Goal: Task Accomplishment & Management: Manage account settings

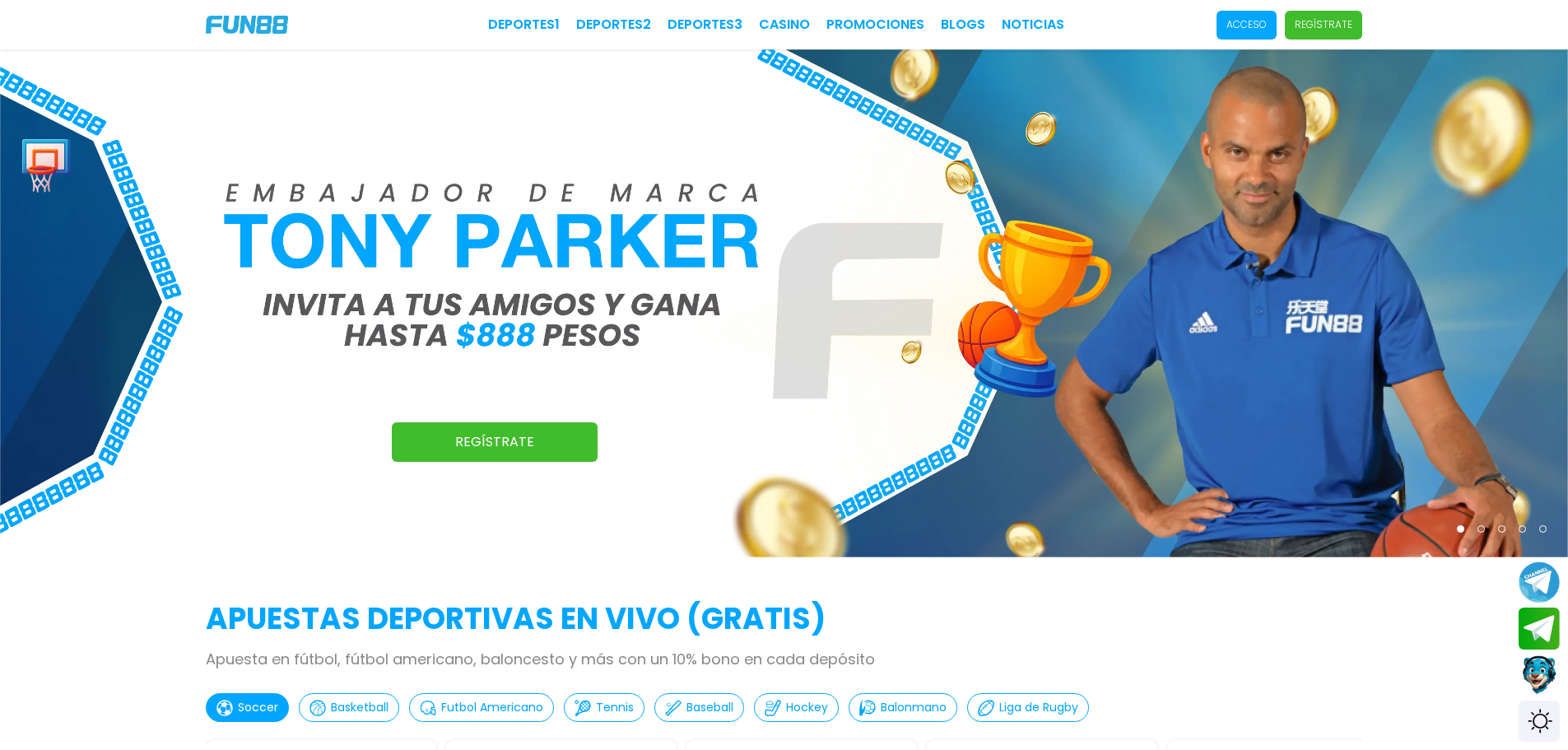
click at [1259, 28] on p "Acceso" at bounding box center [1246, 24] width 40 height 15
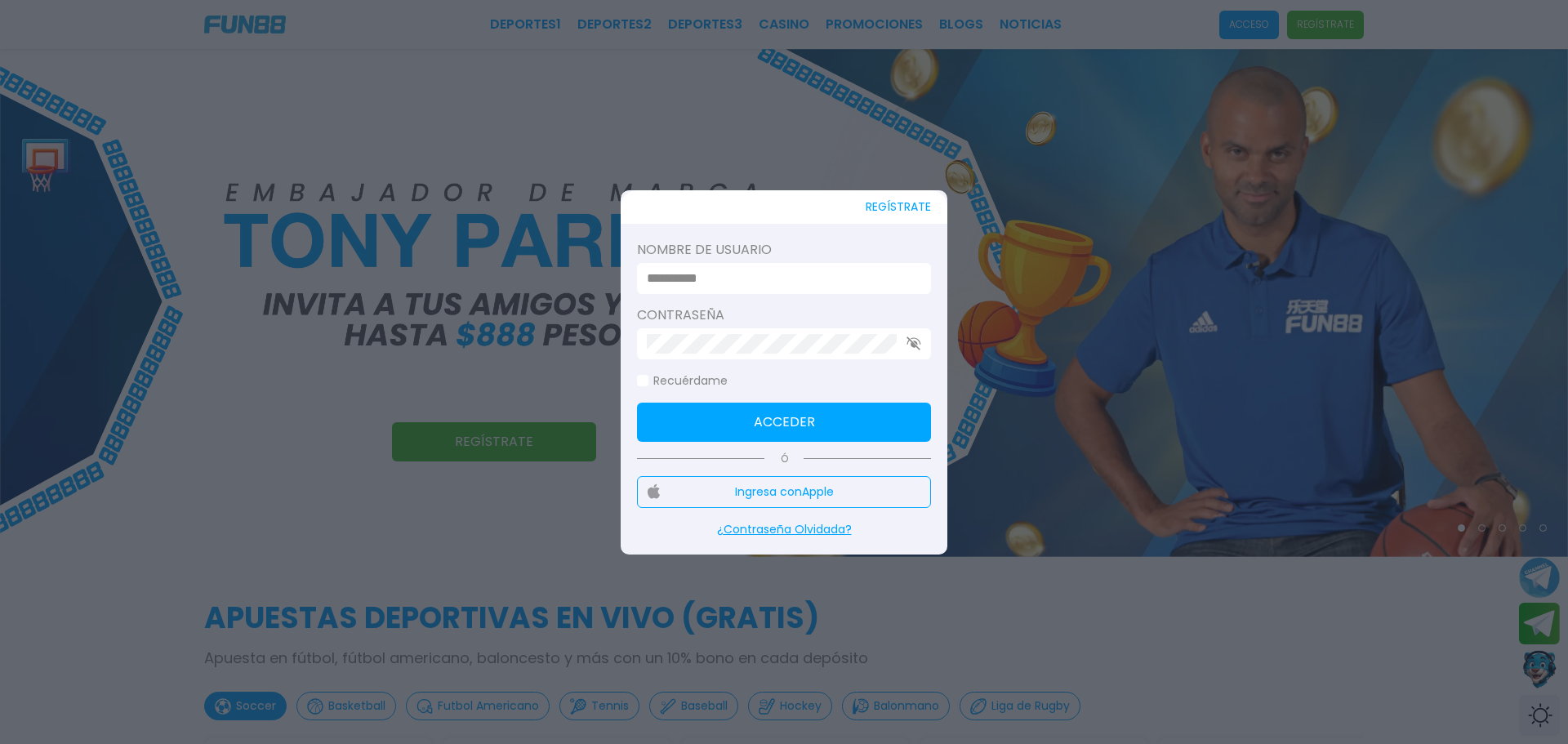
click at [805, 288] on div at bounding box center [784, 278] width 294 height 31
click at [786, 278] on input at bounding box center [779, 278] width 264 height 19
type input "*"
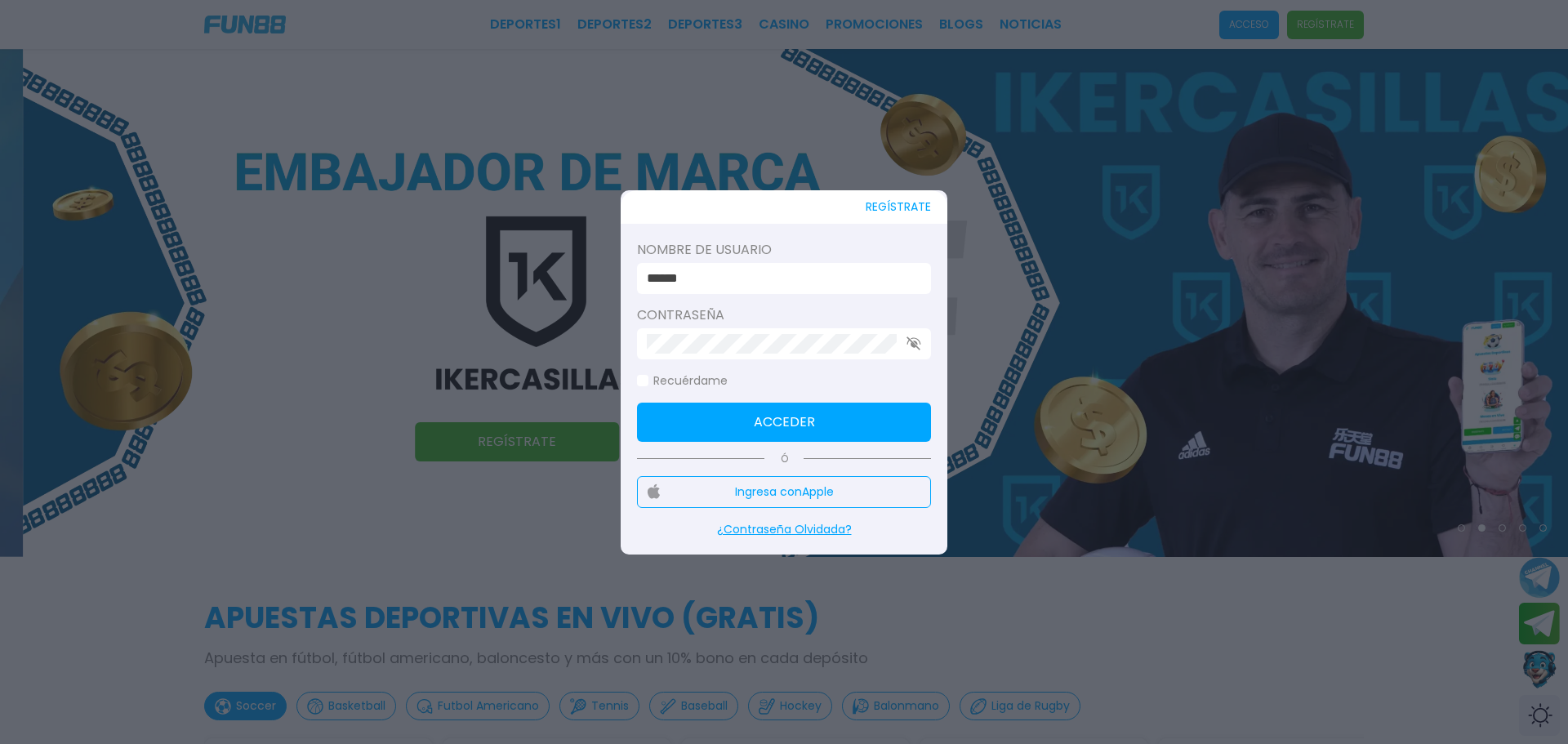
type input "******"
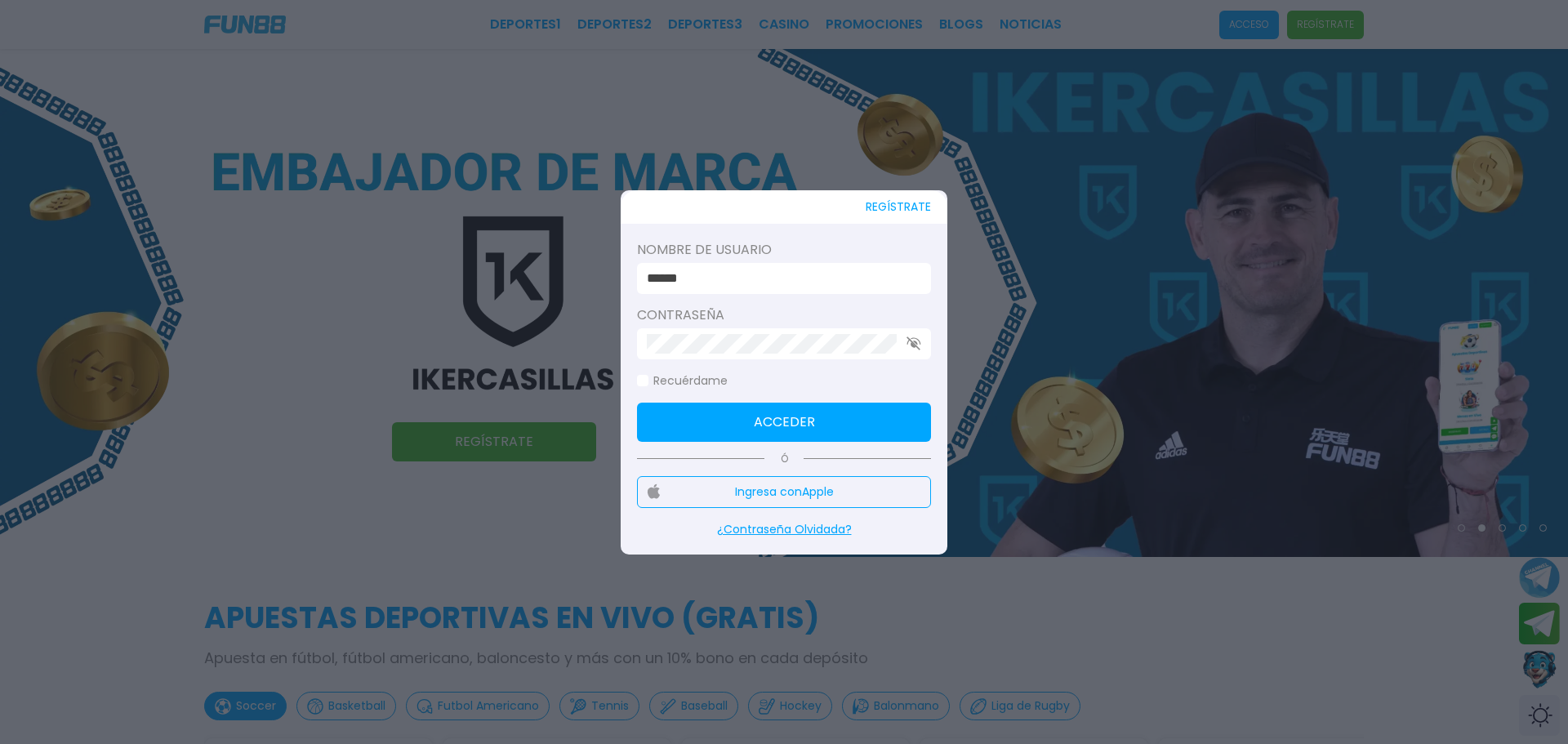
click button "Acceder" at bounding box center [784, 422] width 294 height 39
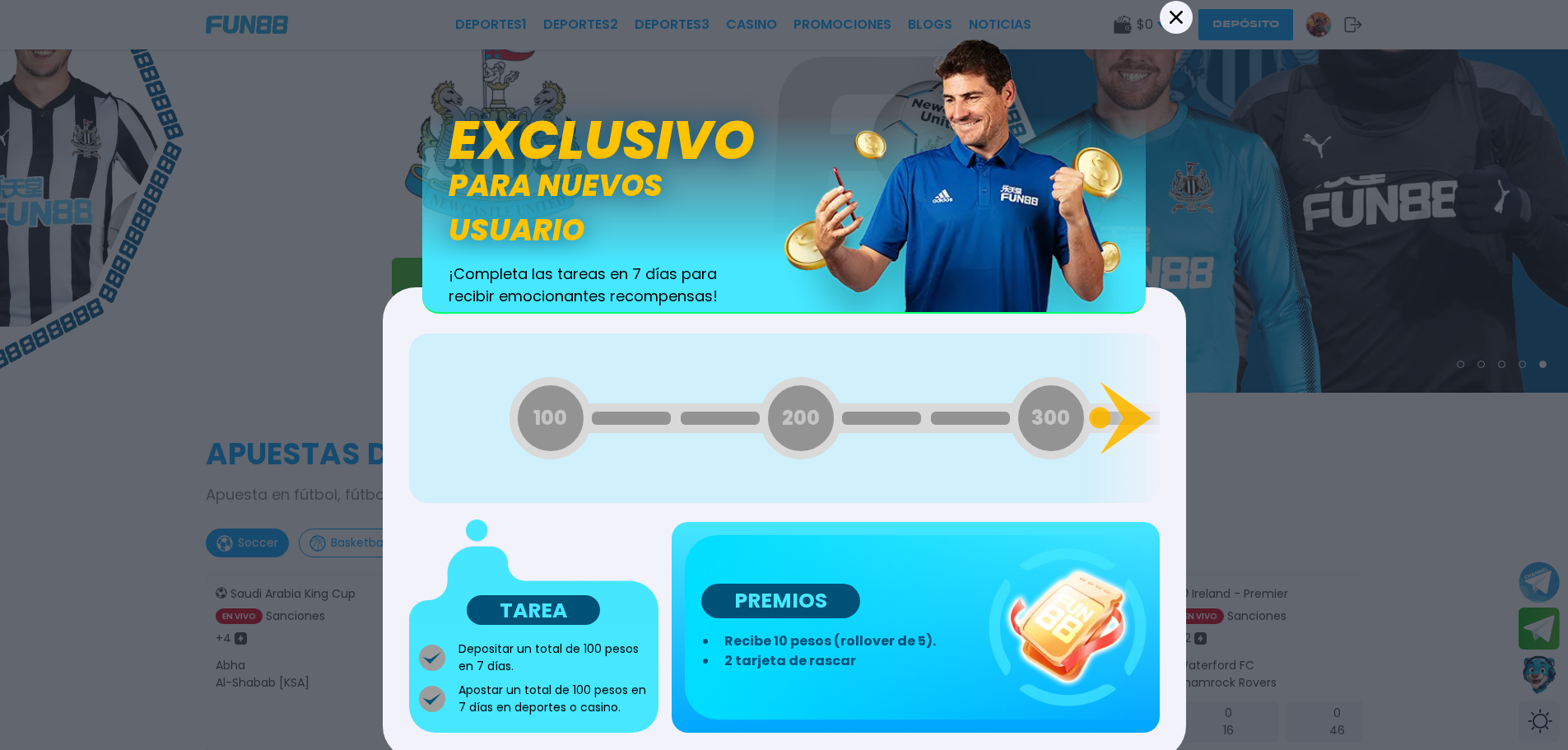
click at [1173, 26] on button "Back" at bounding box center [1176, 16] width 33 height 33
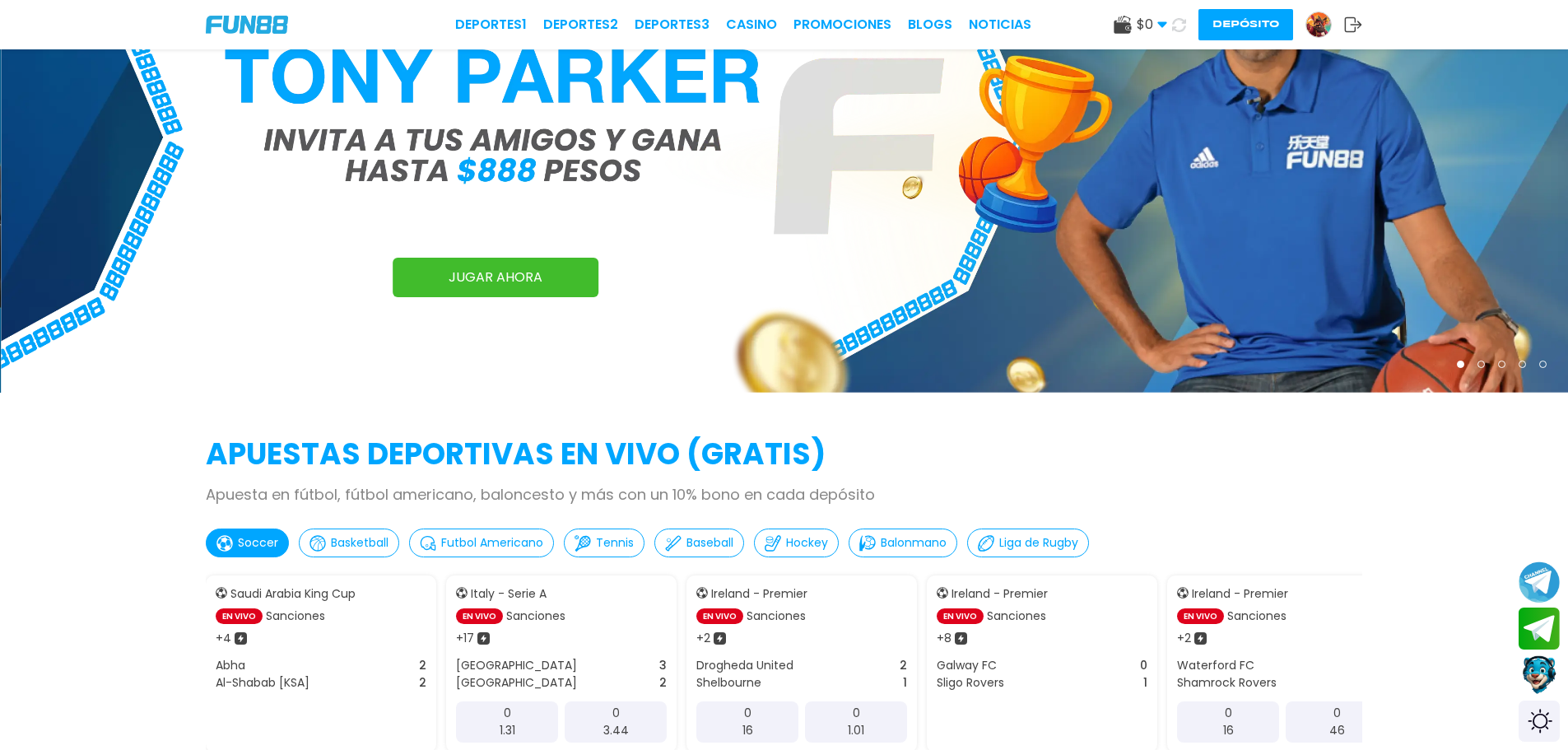
click at [1130, 19] on icon at bounding box center [1122, 25] width 18 height 18
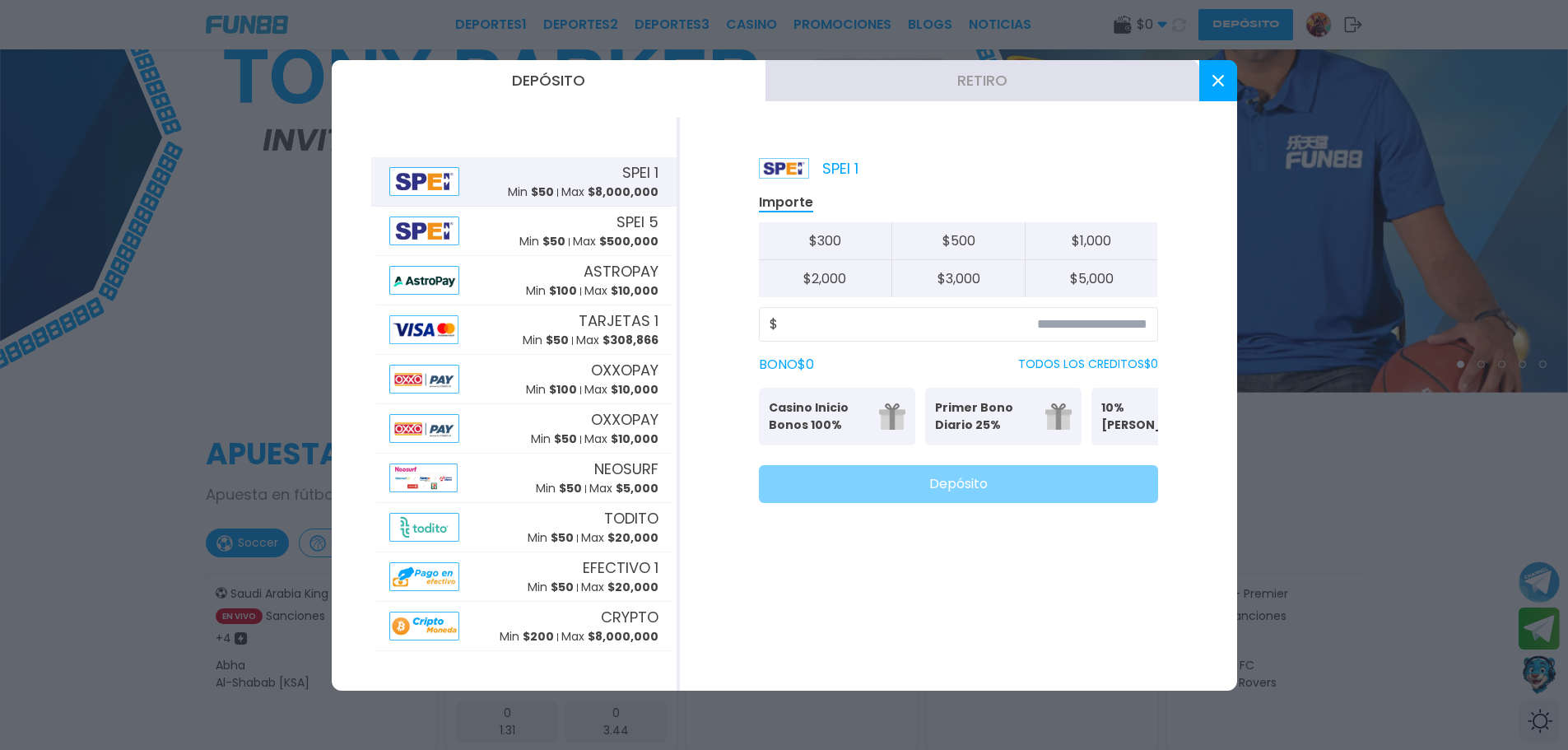
click at [1226, 86] on button at bounding box center [1218, 81] width 38 height 41
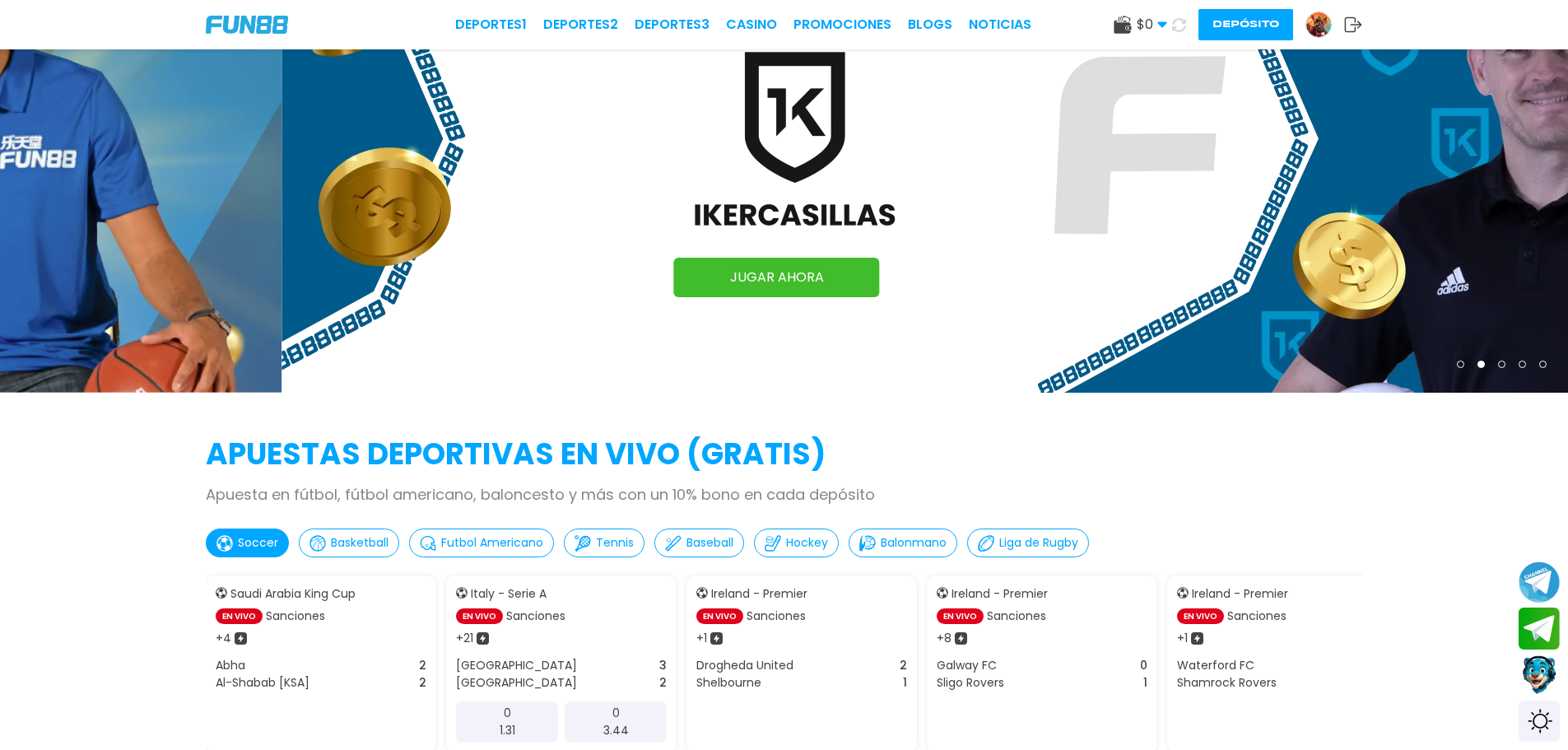
click at [1172, 23] on use at bounding box center [1179, 24] width 14 height 14
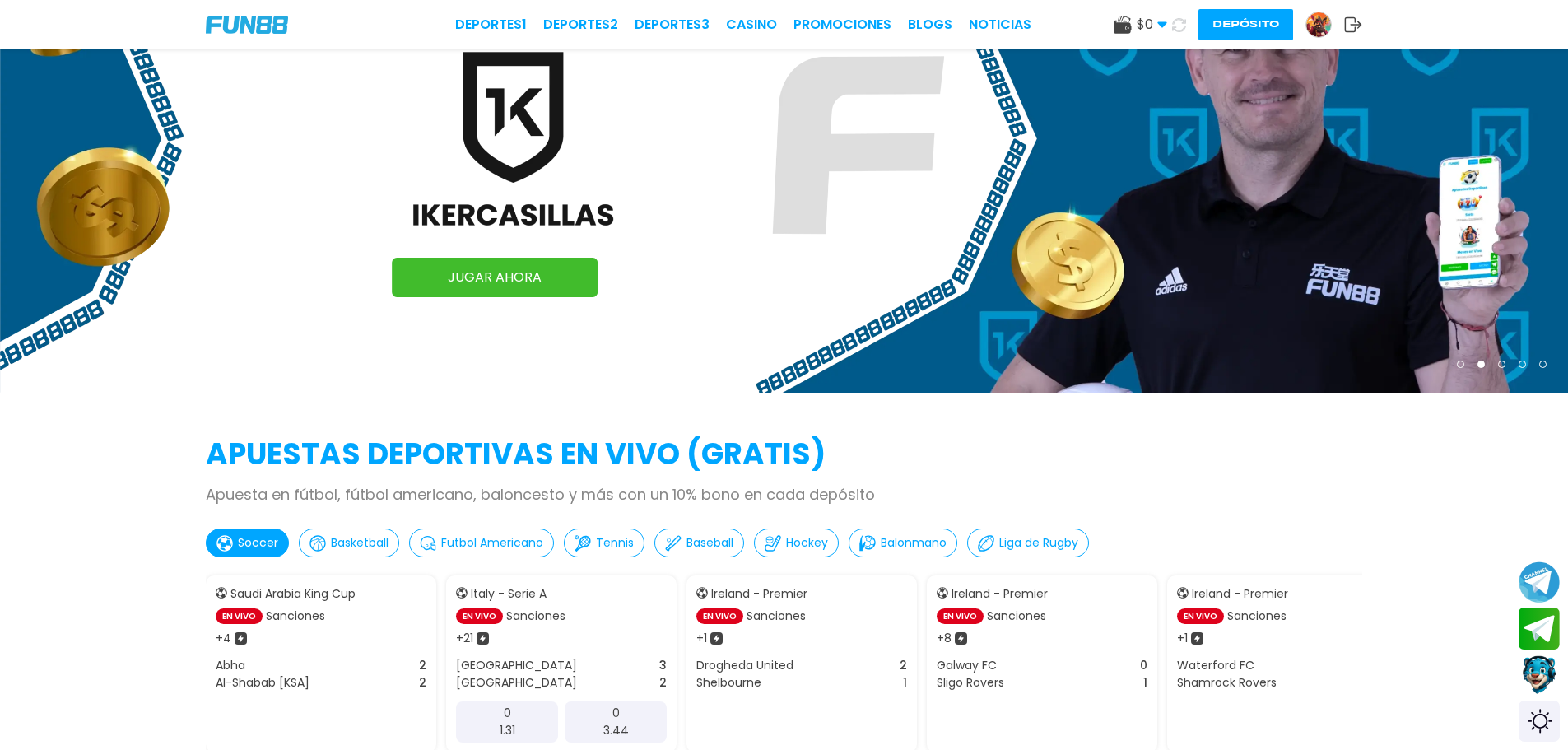
click at [1313, 36] on div at bounding box center [1319, 25] width 27 height 27
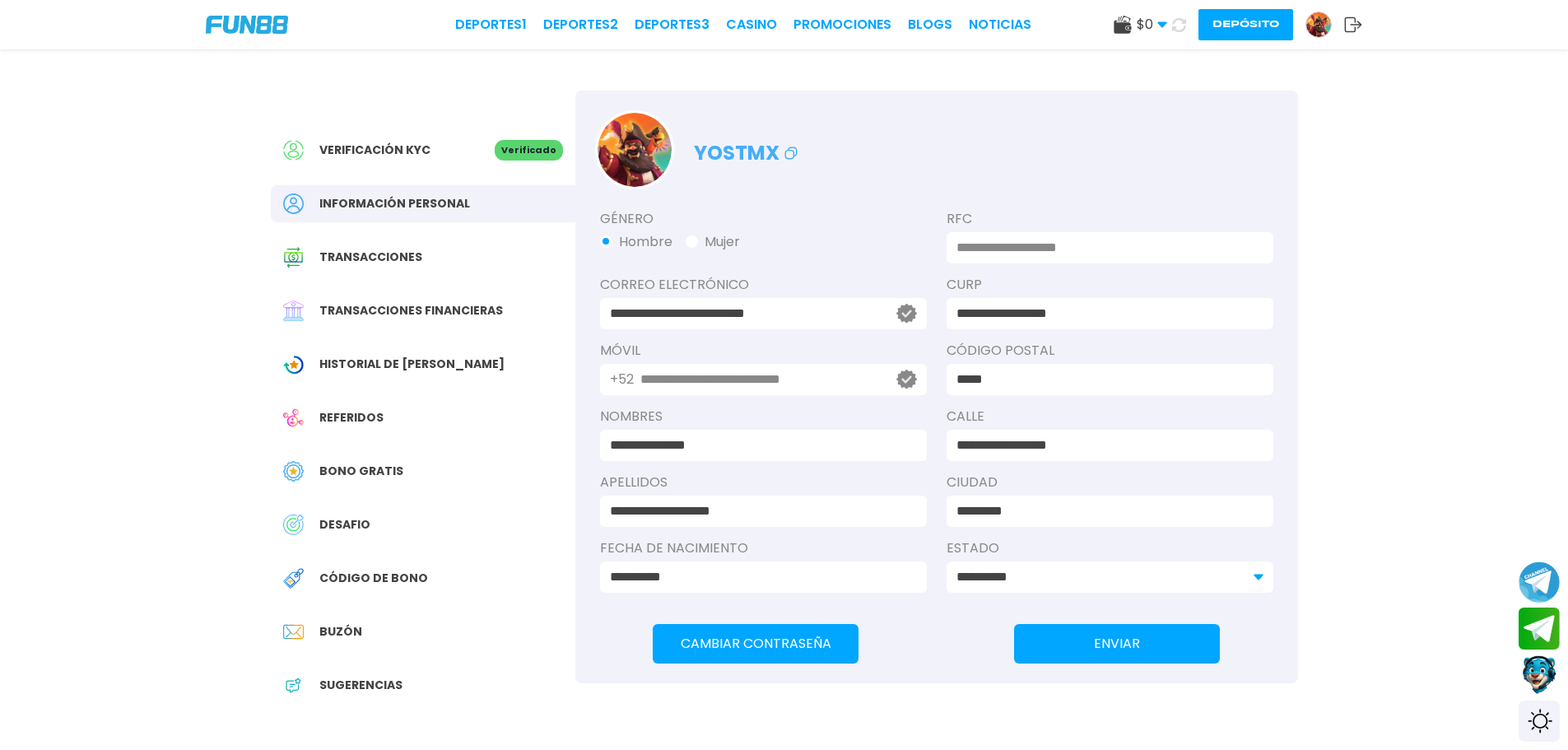
click at [408, 264] on span "Transacciones" at bounding box center [371, 257] width 103 height 17
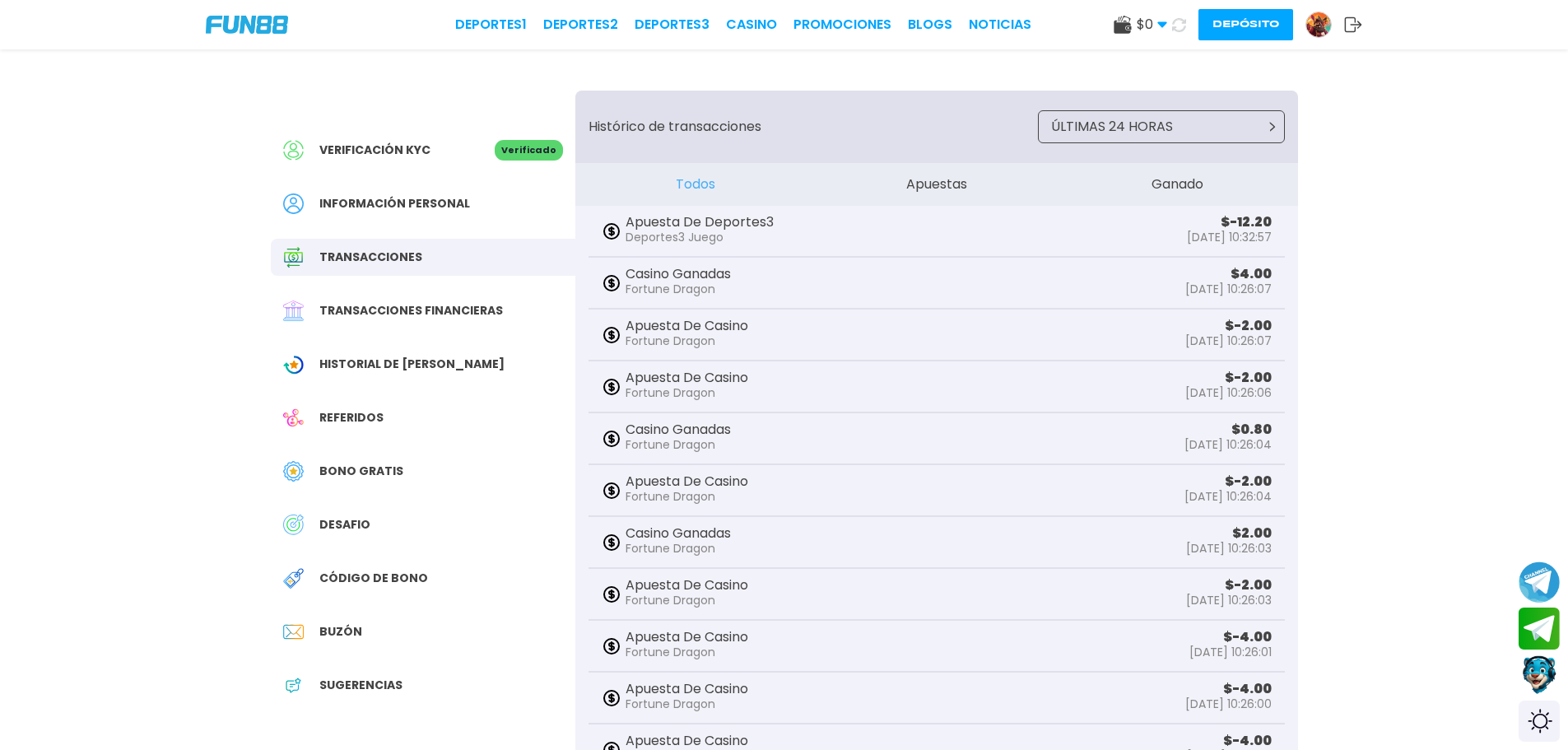
click at [728, 238] on p "Deportes3 Juego" at bounding box center [700, 237] width 148 height 17
click at [717, 218] on p "Apuesta De Deportes3" at bounding box center [700, 222] width 148 height 13
click at [709, 241] on p "Deportes3 Juego" at bounding box center [700, 237] width 148 height 17
click at [703, 229] on p "Deportes3 Juego" at bounding box center [700, 237] width 148 height 17
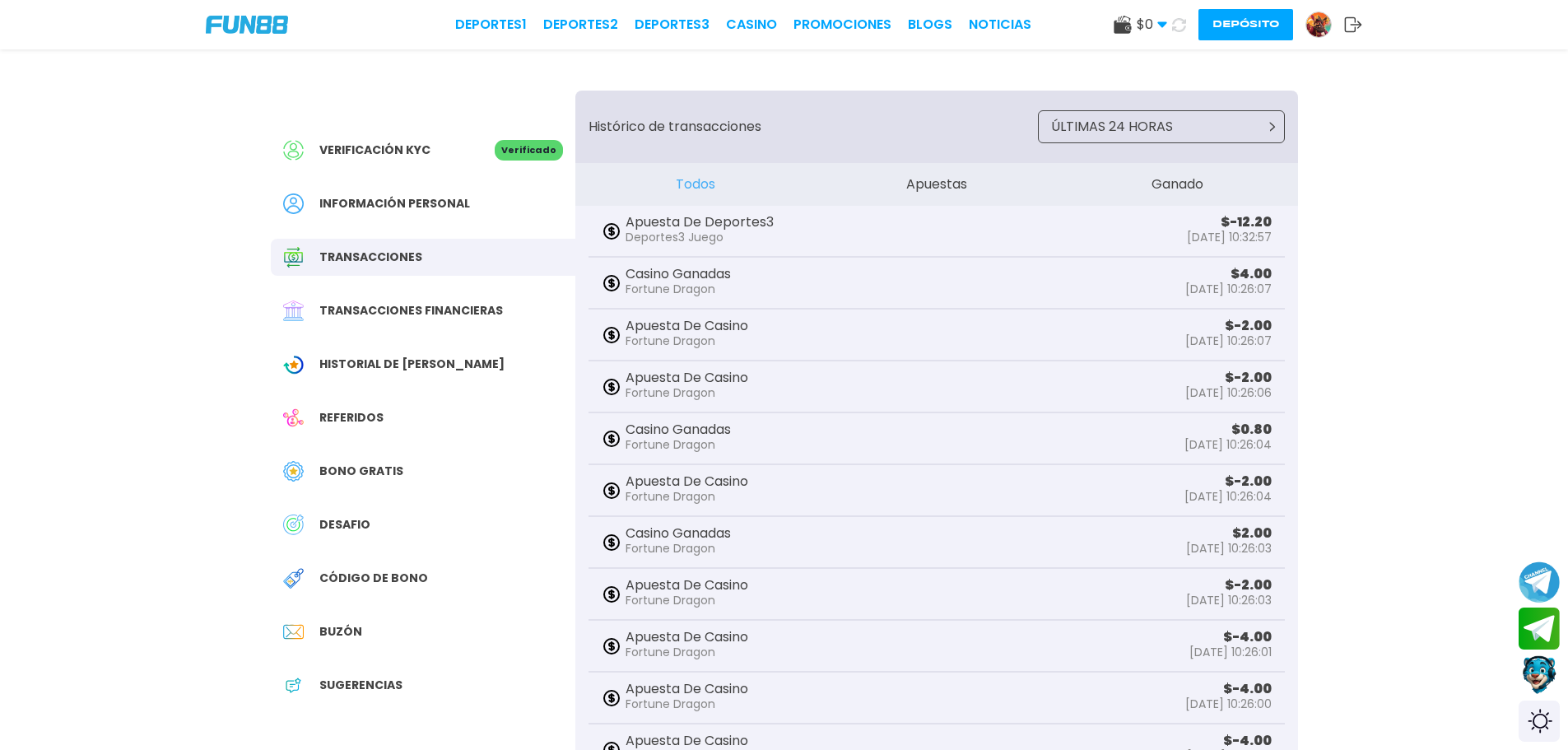
click at [1216, 236] on p "[DATE] 10:32:57" at bounding box center [1229, 237] width 84 height 17
click at [701, 20] on link "Deportes 3" at bounding box center [672, 25] width 75 height 20
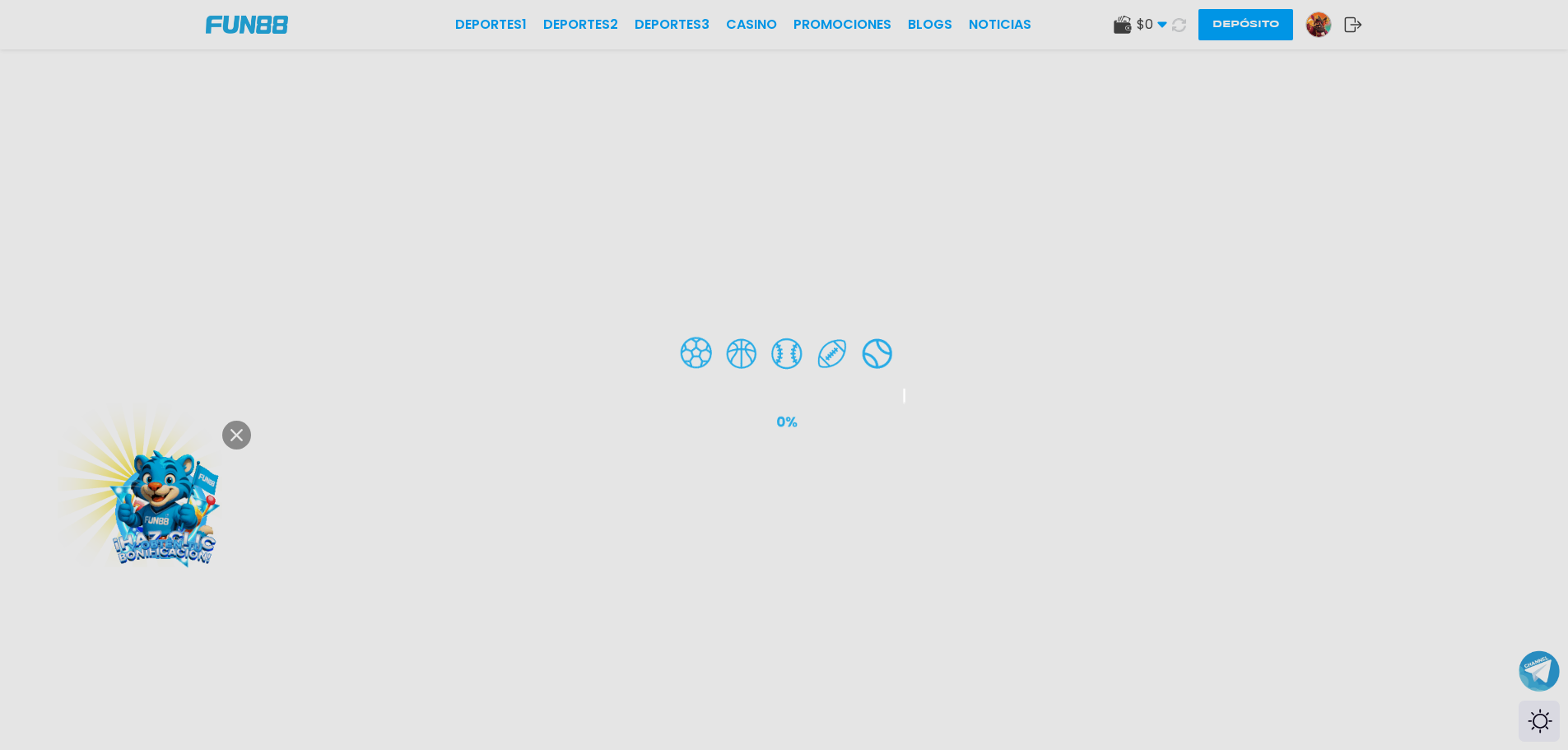
click at [1549, 728] on div at bounding box center [784, 375] width 1568 height 750
click at [1545, 714] on div at bounding box center [784, 375] width 1568 height 750
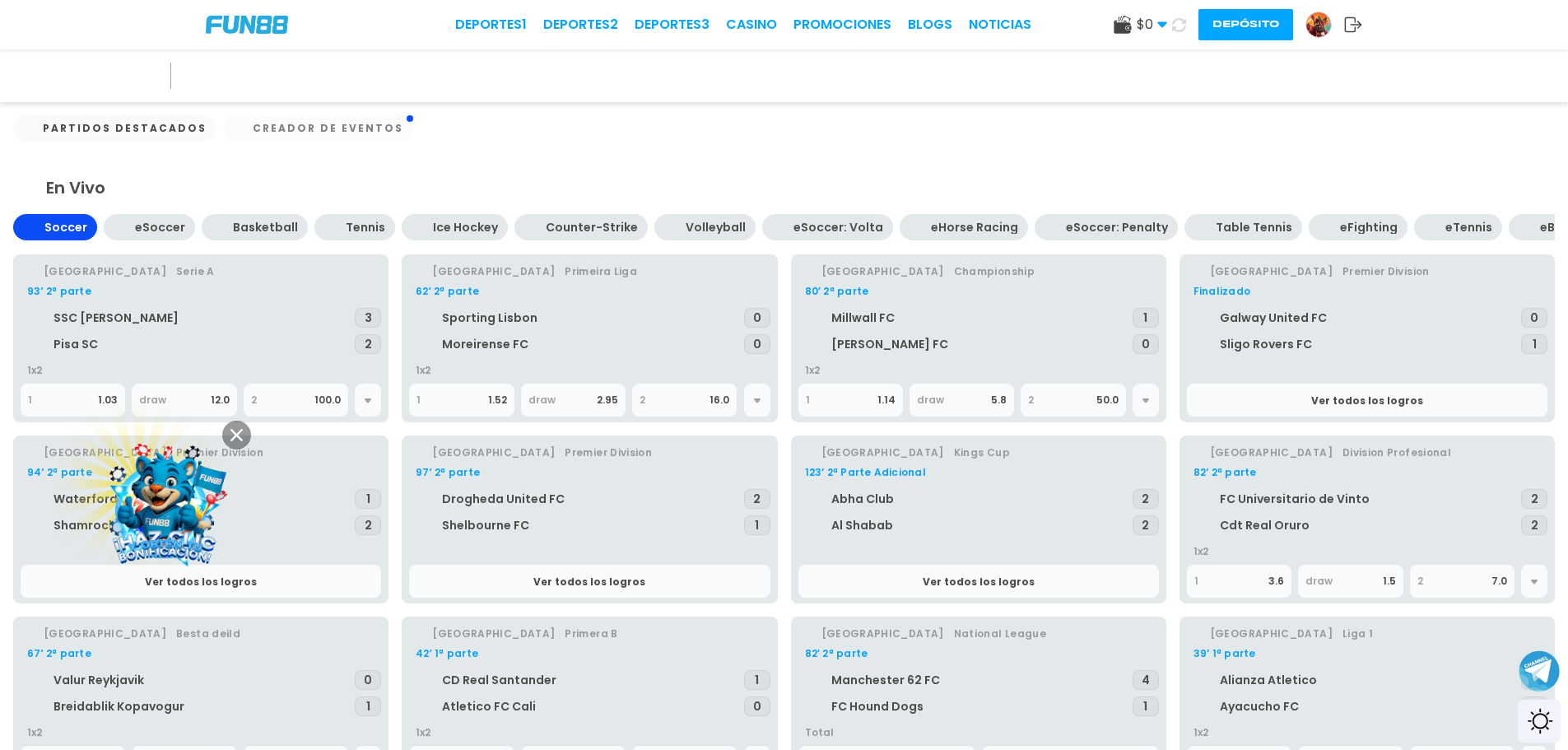
click at [1534, 727] on div at bounding box center [784, 424] width 1568 height 750
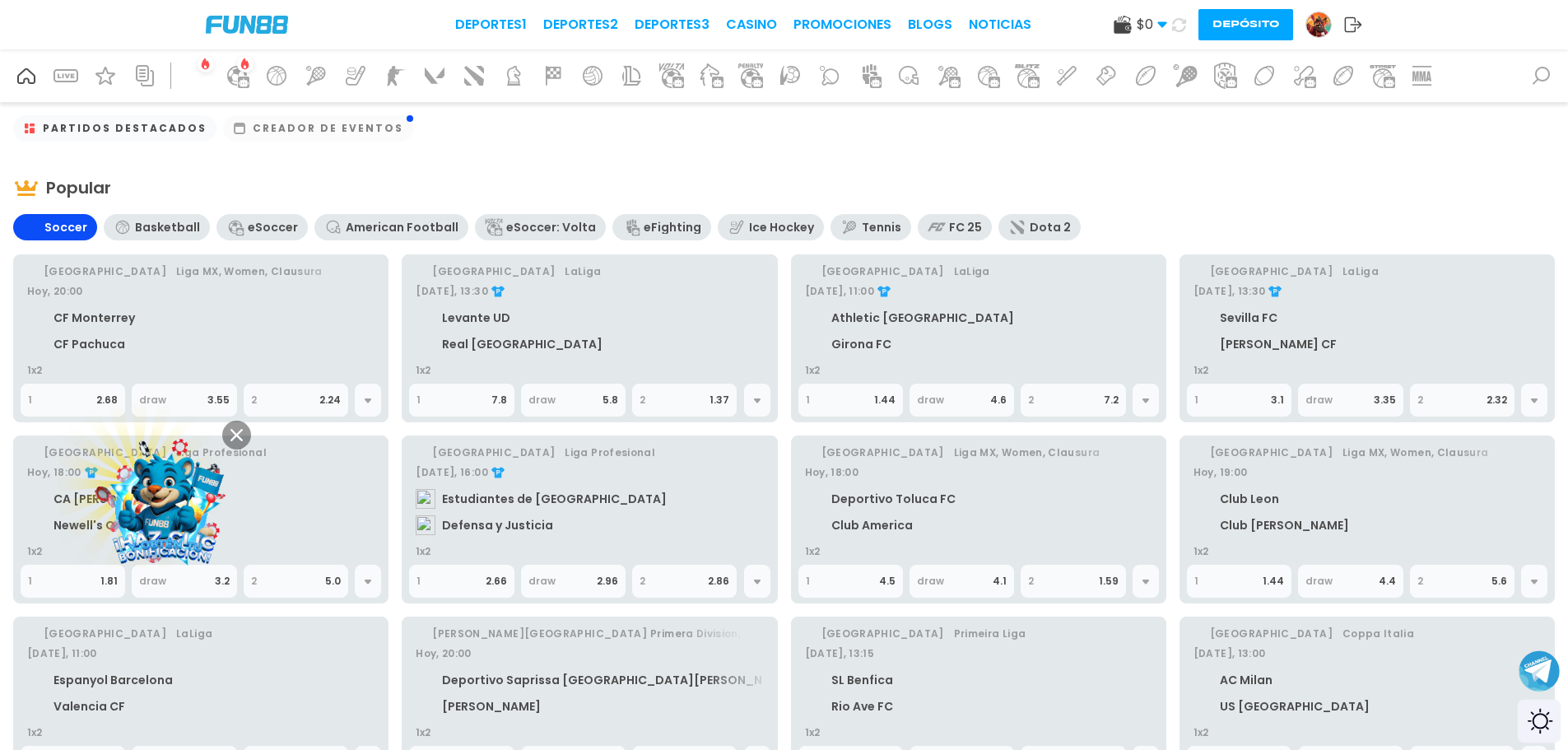
click at [1532, 721] on div "Switch theme" at bounding box center [1540, 721] width 44 height 43
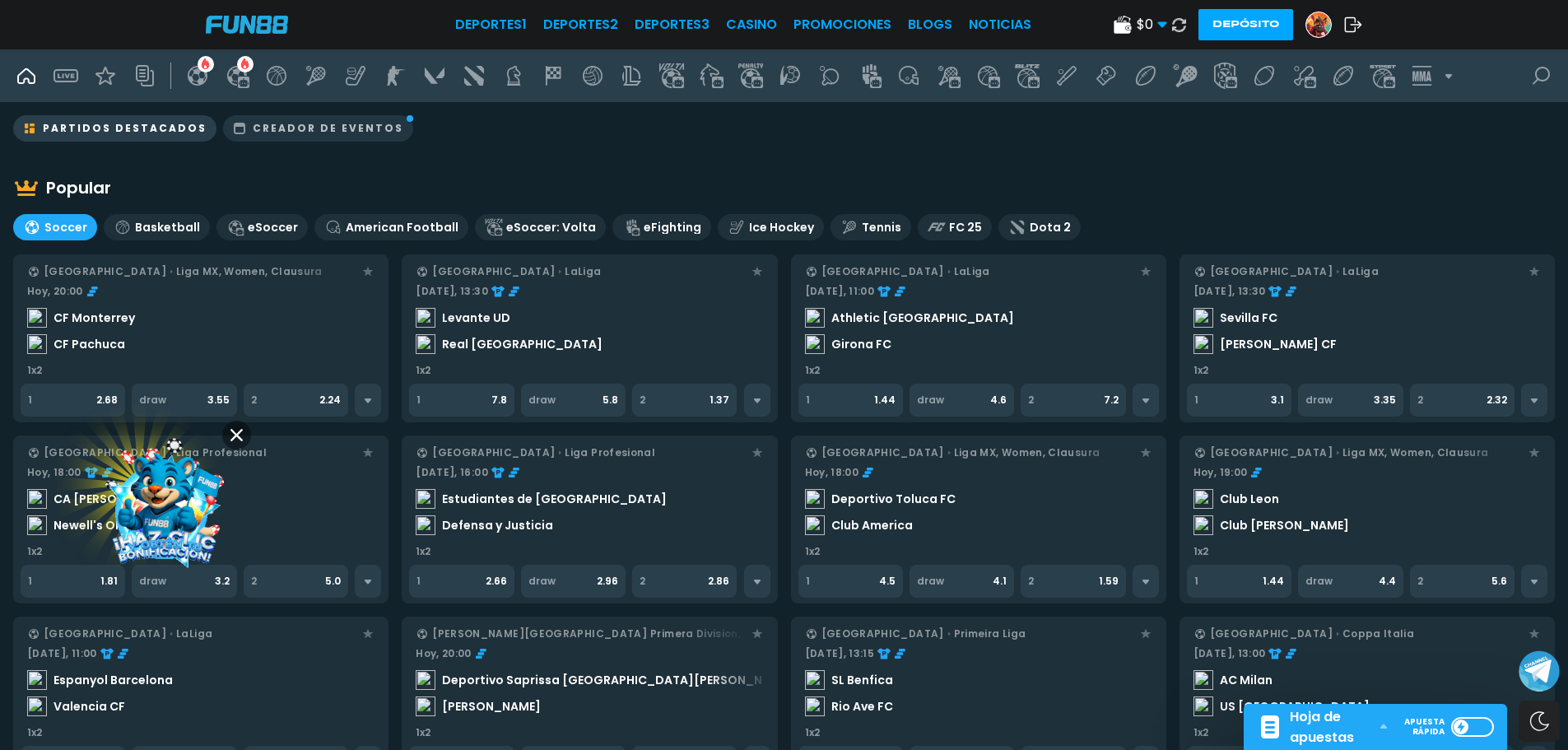
click at [1383, 717] on div "Hoja de apuestas" at bounding box center [1324, 726] width 133 height 41
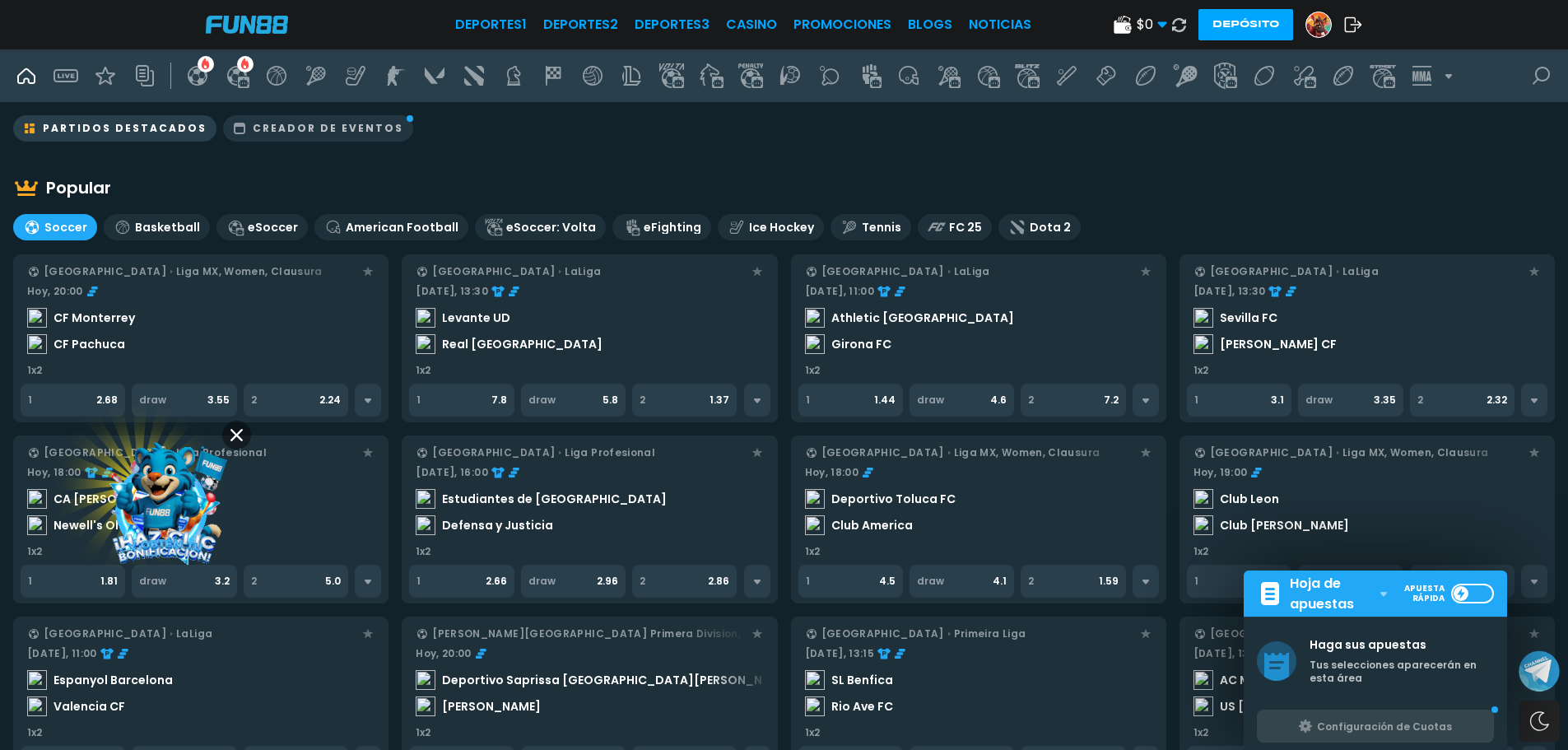
click at [1420, 724] on div "Configuración de Cuotas" at bounding box center [1384, 726] width 135 height 12
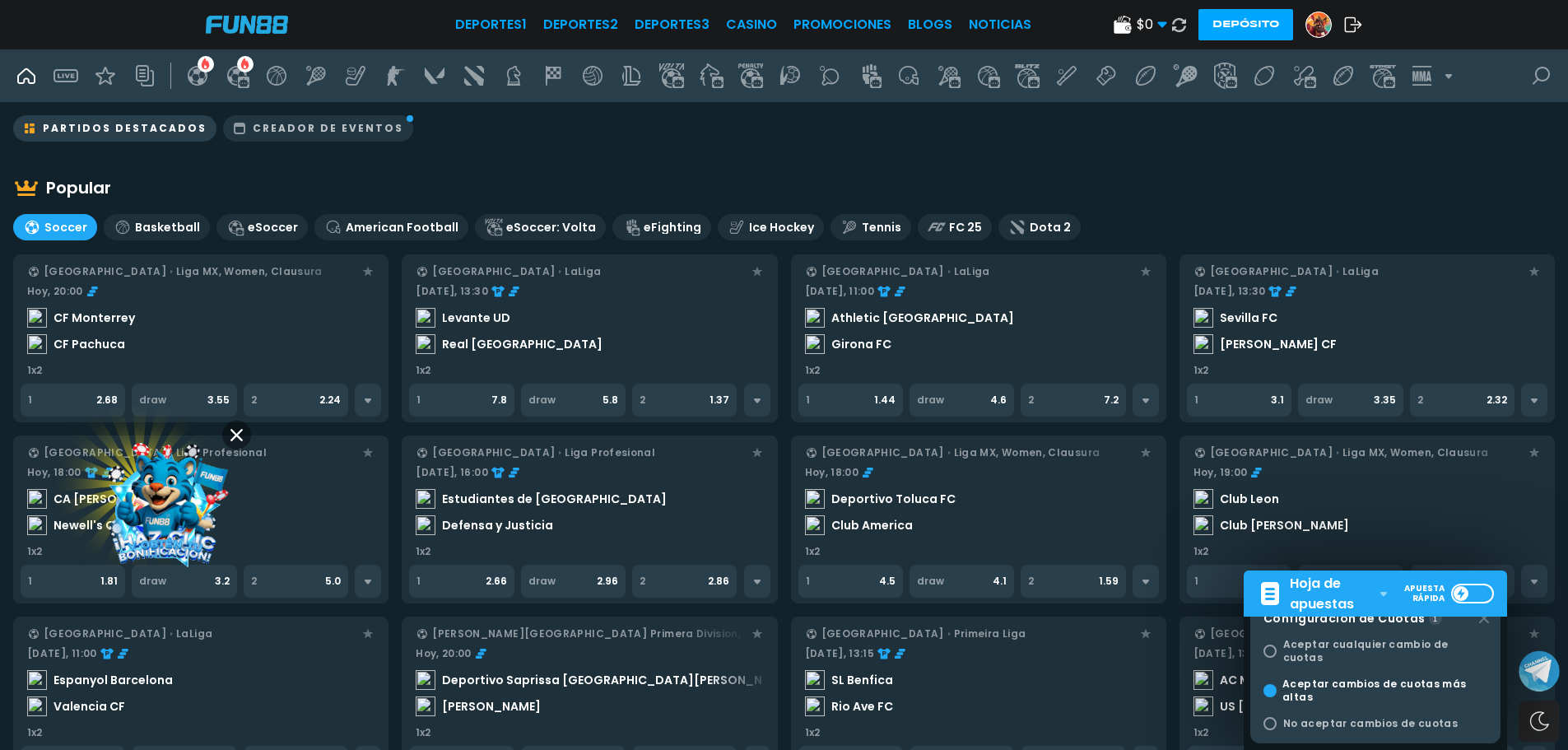
click at [1414, 626] on span "Configuración de Cuotas" at bounding box center [1344, 618] width 162 height 17
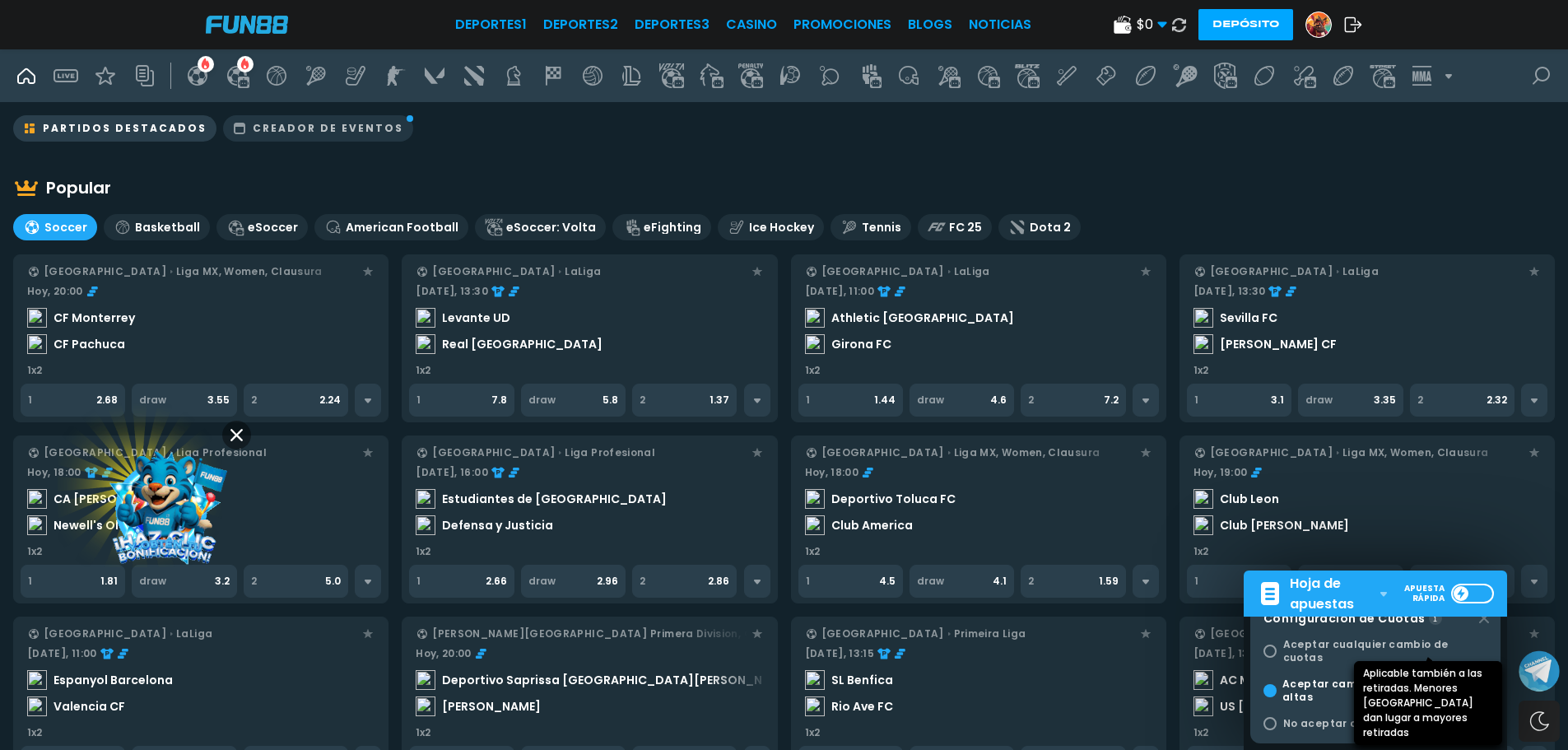
click at [1433, 621] on icon at bounding box center [1435, 618] width 4 height 7
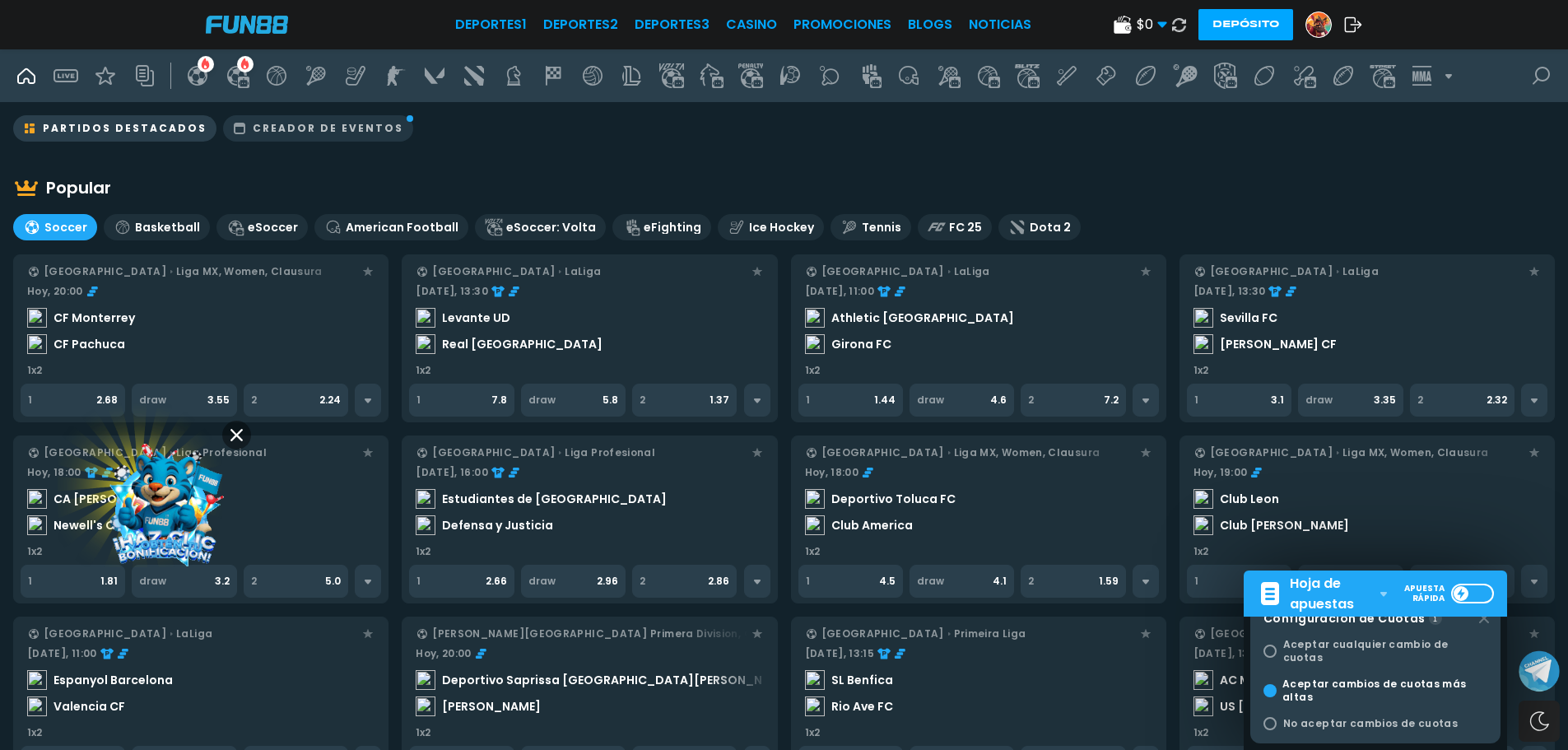
click at [1487, 628] on icon at bounding box center [1484, 618] width 20 height 20
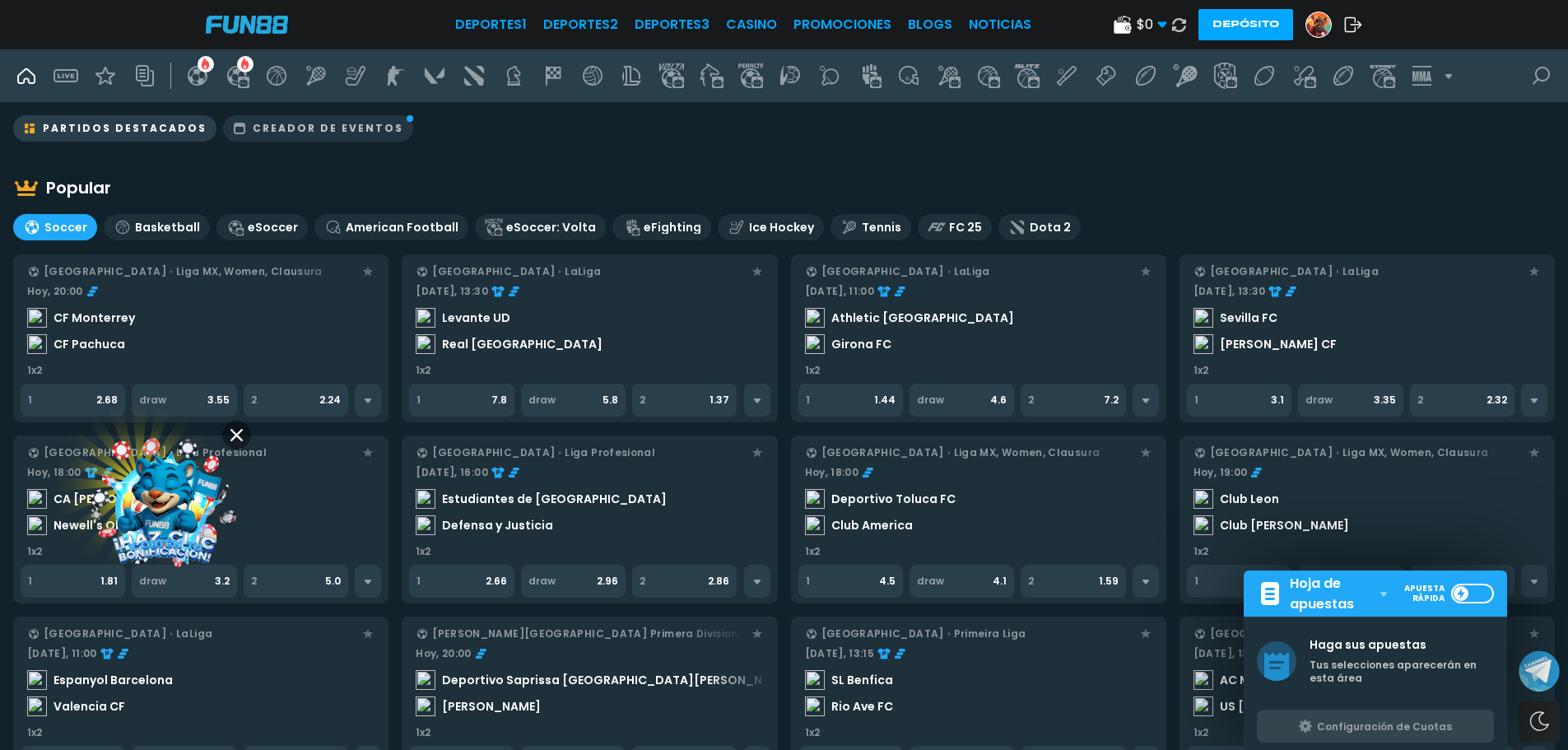
click at [1311, 594] on span "Hoja de apuestas" at bounding box center [1330, 593] width 81 height 41
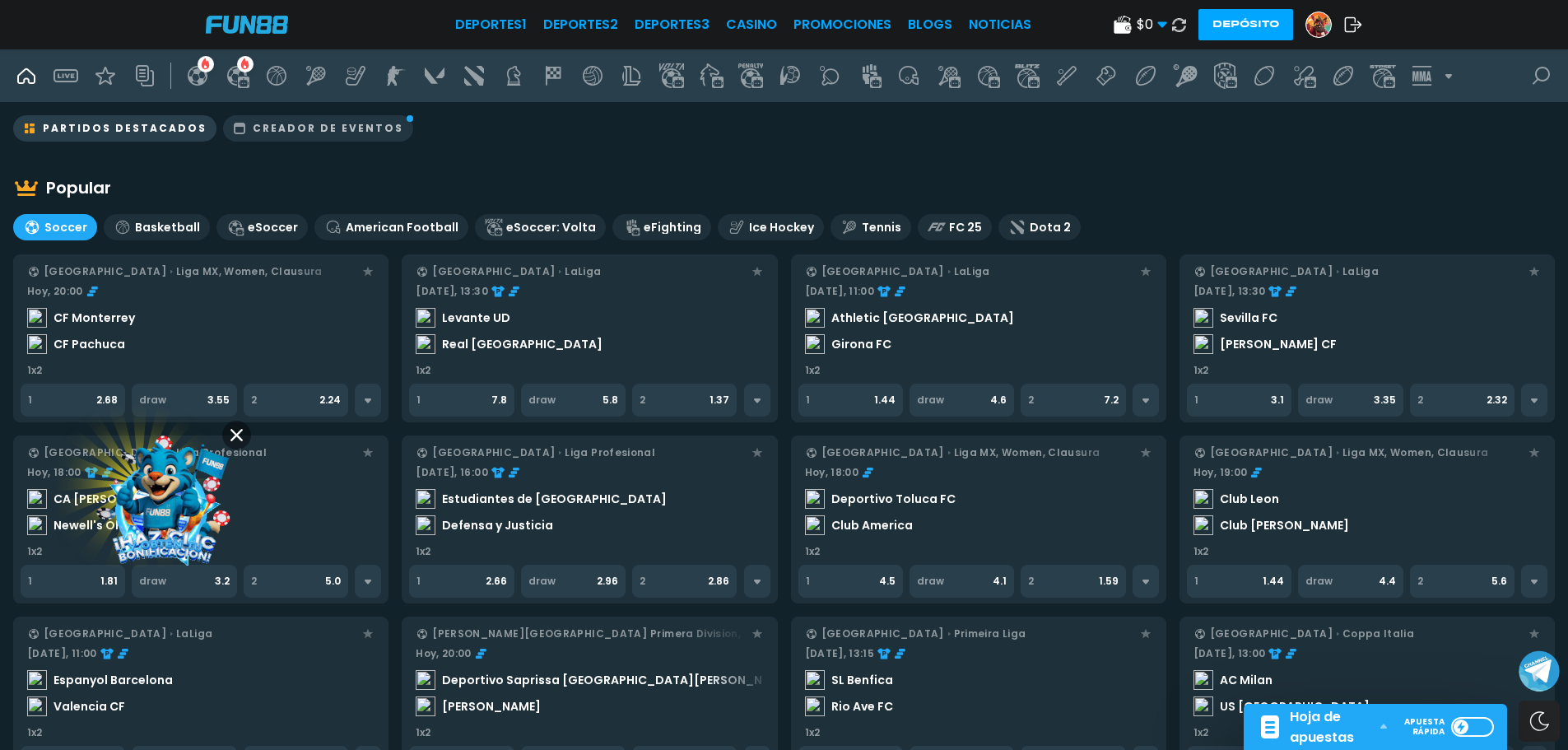
click at [1338, 739] on span "Hoja de apuestas" at bounding box center [1330, 726] width 81 height 41
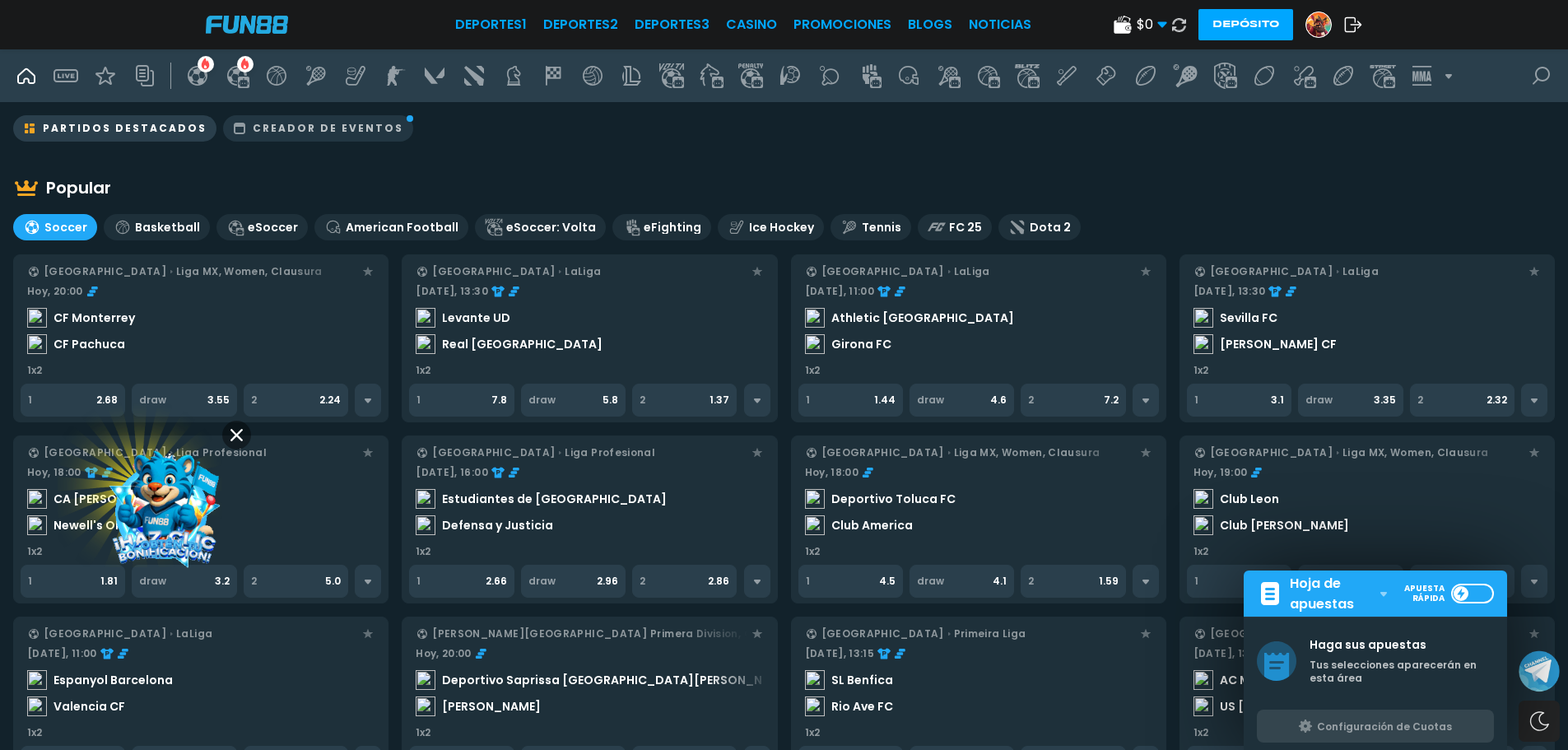
click at [1312, 602] on span "Hoja de apuestas" at bounding box center [1330, 593] width 81 height 41
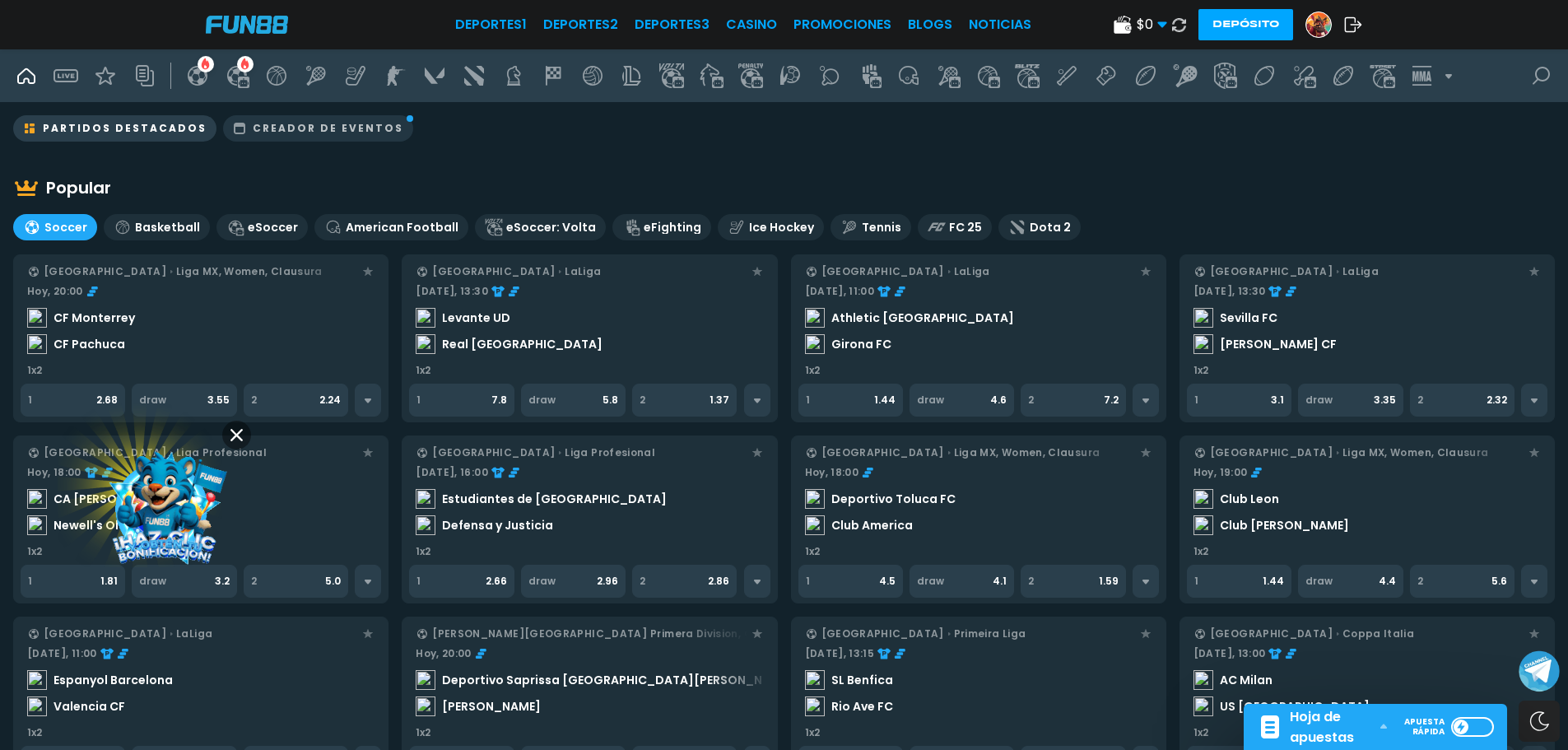
click at [361, 135] on div "Creador de Eventos" at bounding box center [318, 129] width 190 height 27
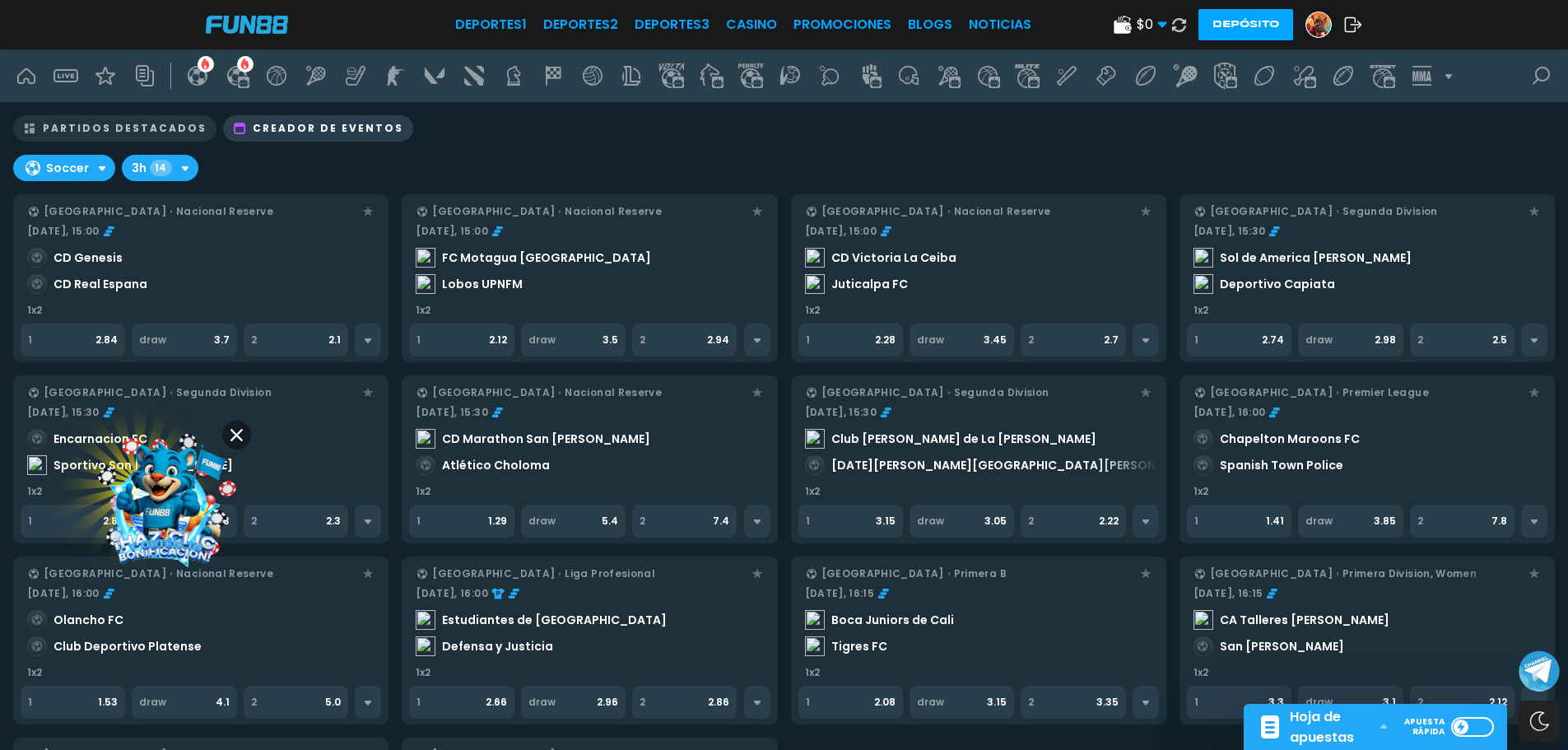
click at [1326, 730] on span "Hoja de apuestas" at bounding box center [1330, 726] width 81 height 41
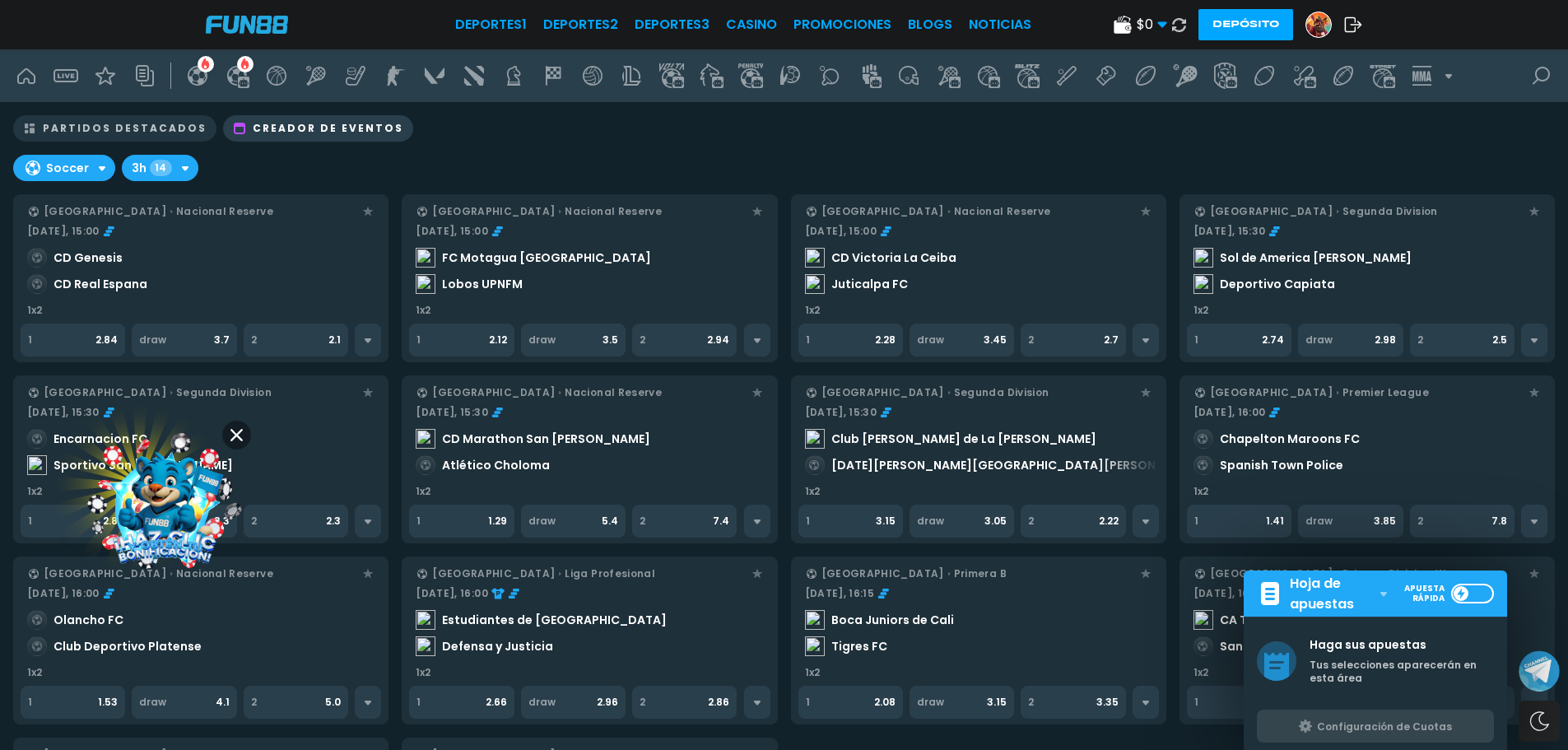
drag, startPoint x: 1391, startPoint y: 722, endPoint x: 1428, endPoint y: 722, distance: 37.0
click at [1428, 722] on div "Configuración de Cuotas" at bounding box center [1384, 726] width 135 height 12
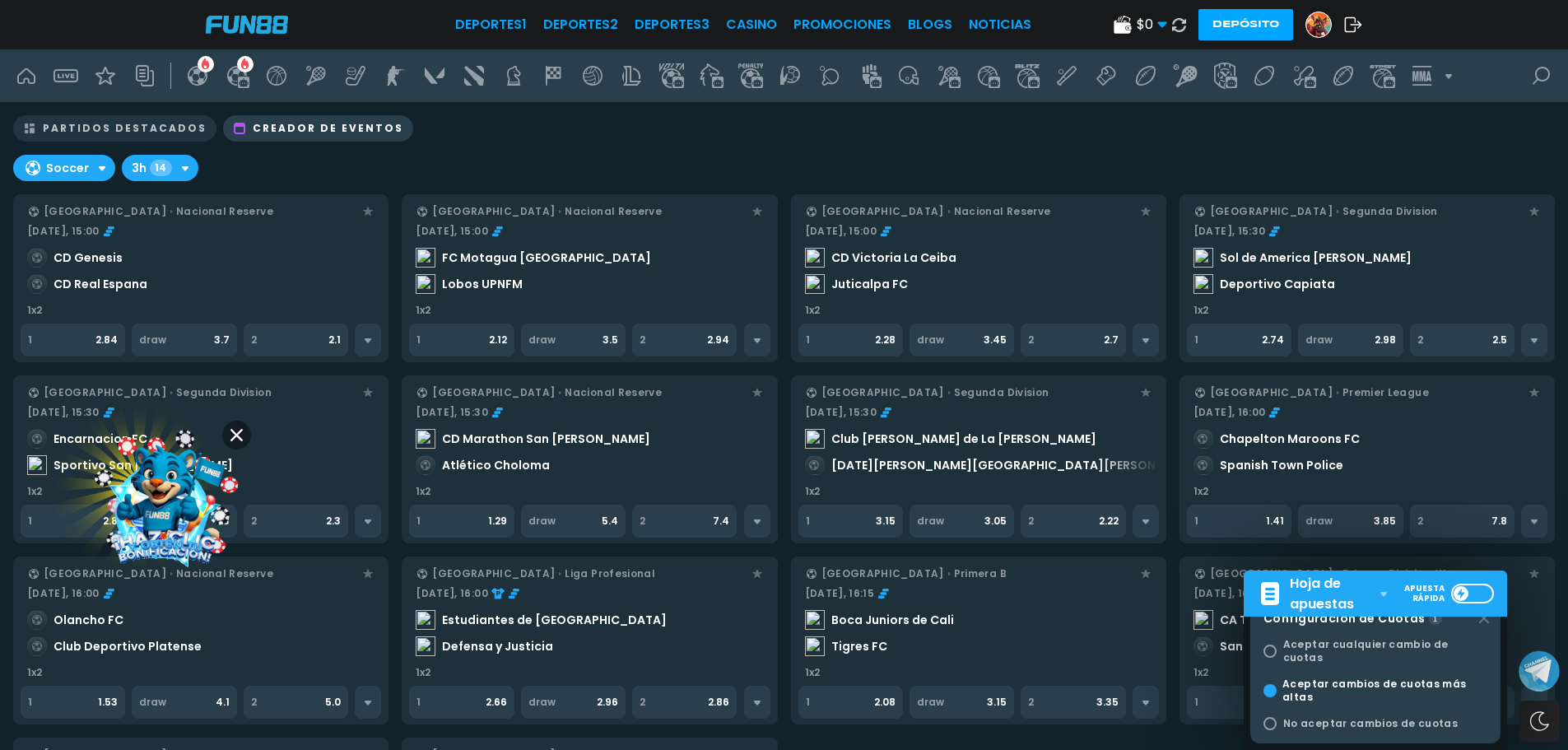
click at [1481, 634] on div "Configuración de Cuotas Aceptar cualquier cambio de cuotas Aceptar cambios de c…" at bounding box center [1375, 670] width 250 height 145
click at [1382, 592] on icon at bounding box center [1383, 595] width 6 height 5
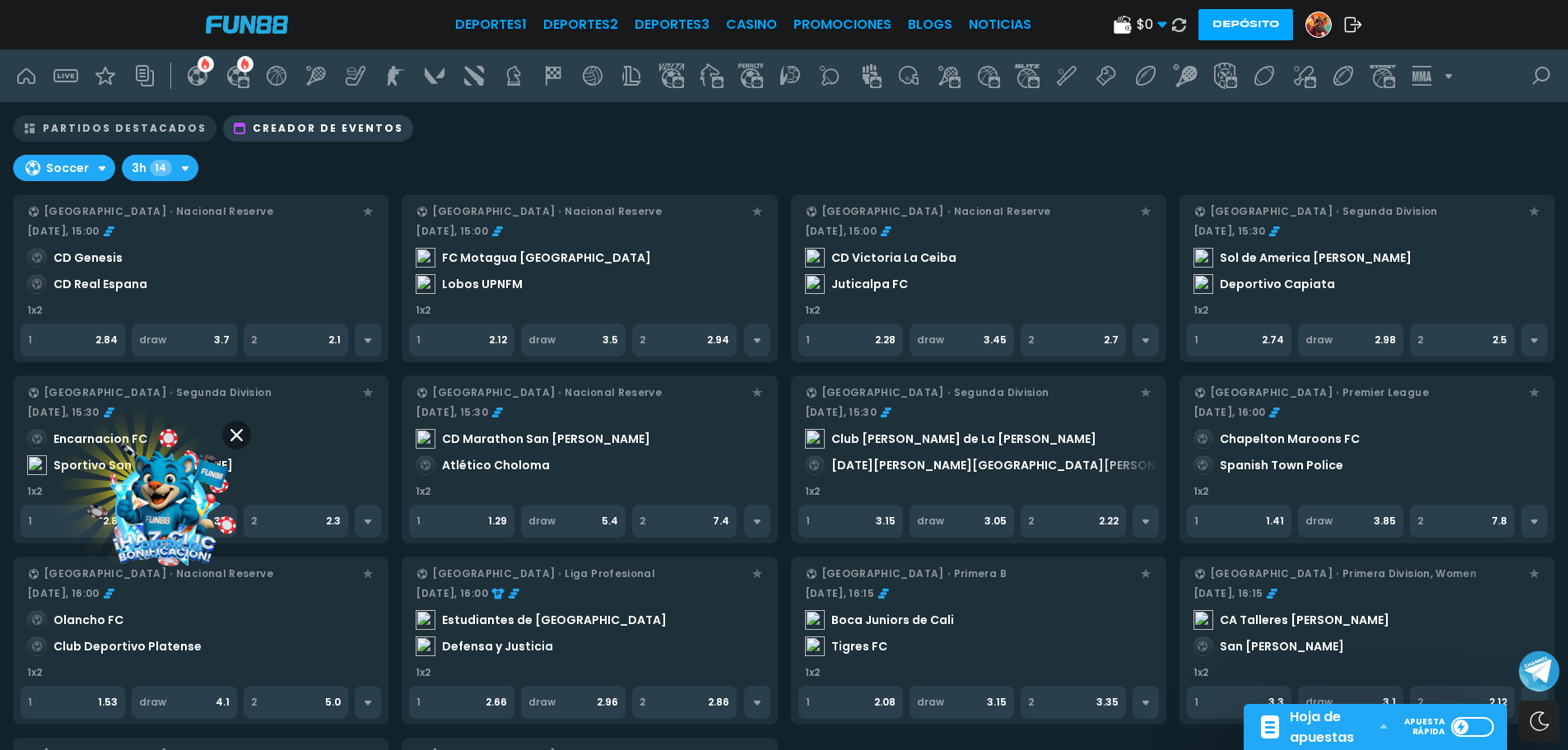
click at [1155, 21] on span "$ 0" at bounding box center [1152, 25] width 30 height 20
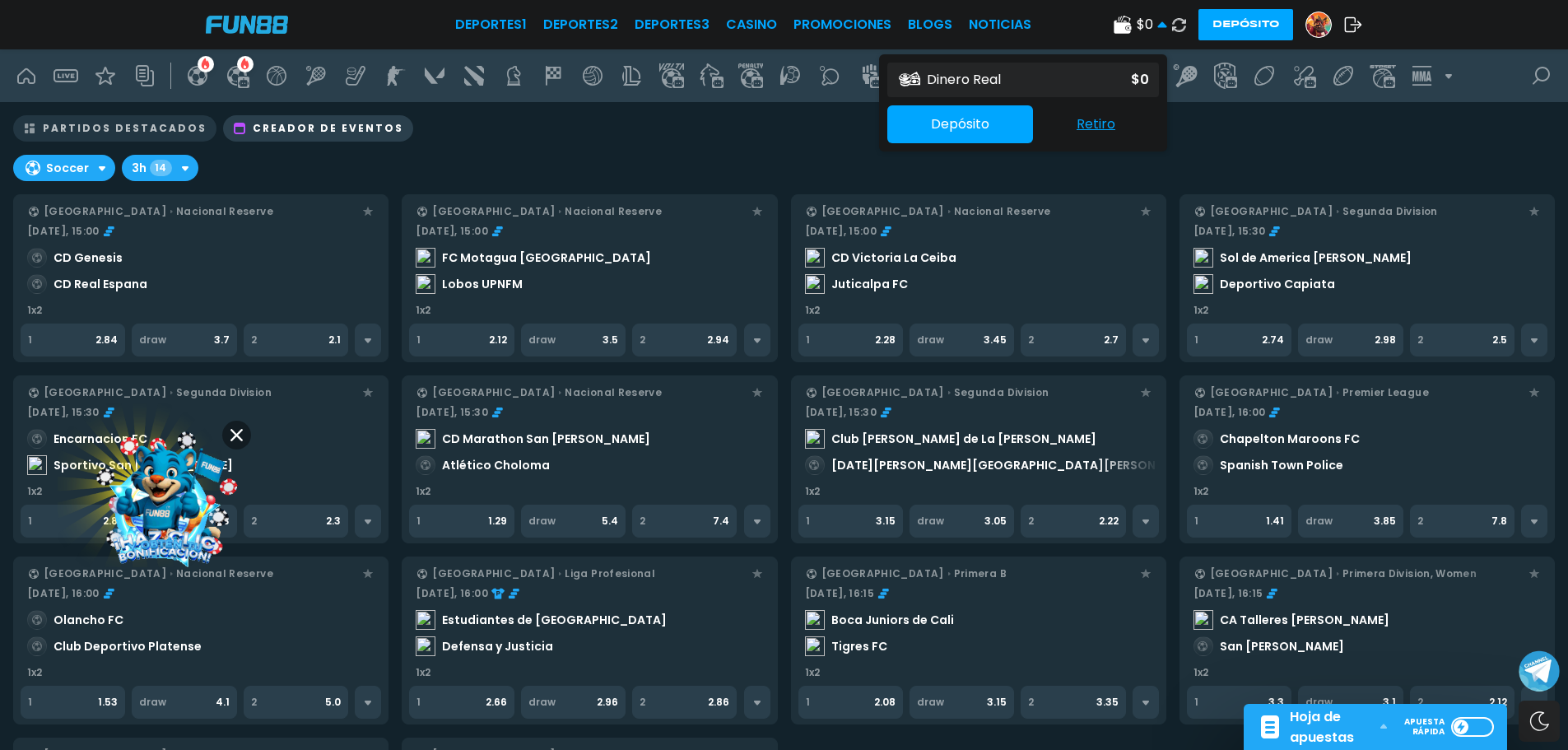
click at [1150, 79] on div "Dinero Real $ 0" at bounding box center [1023, 79] width 272 height 35
click at [1273, 28] on button "Depósito" at bounding box center [1246, 24] width 95 height 31
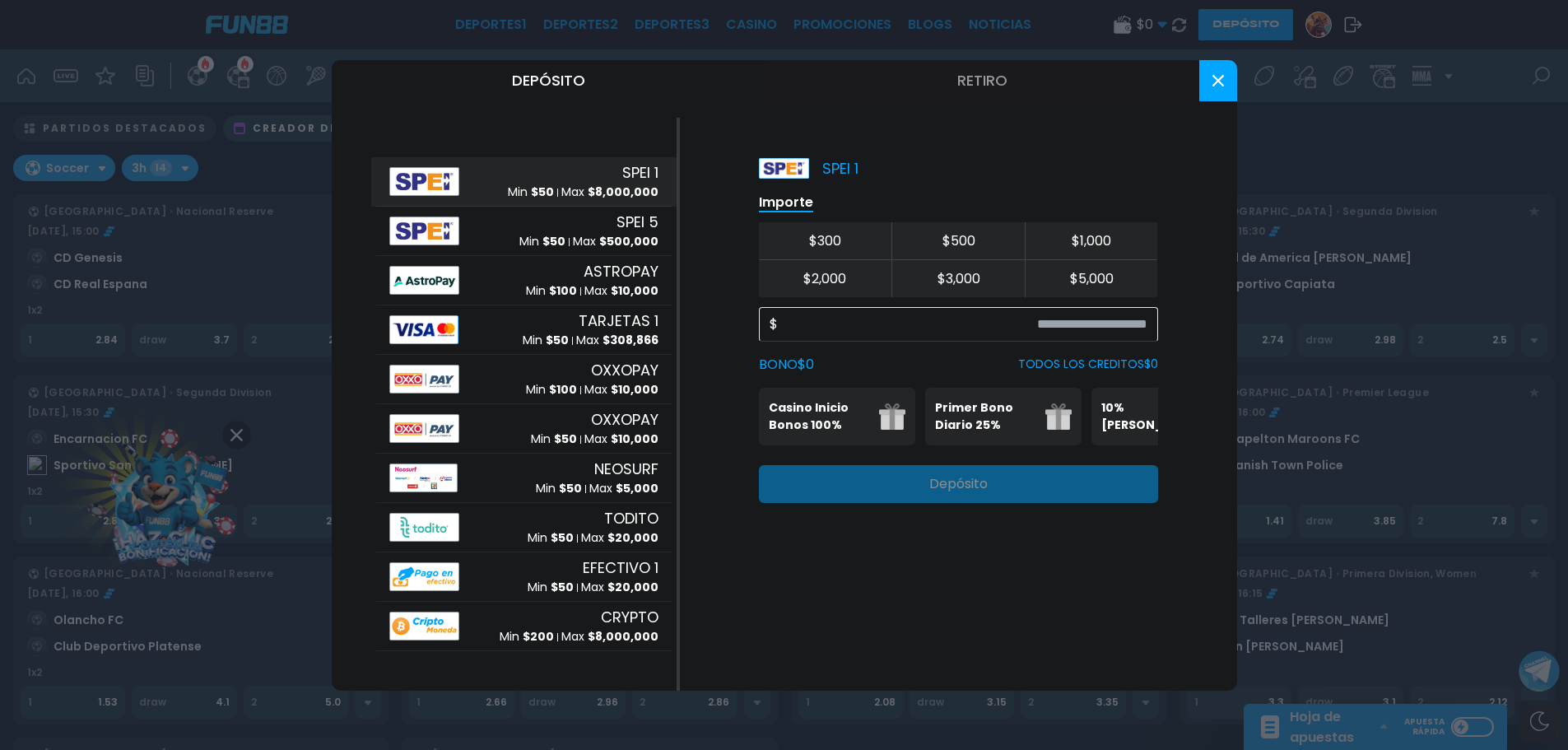
click at [1206, 98] on button at bounding box center [1218, 81] width 38 height 41
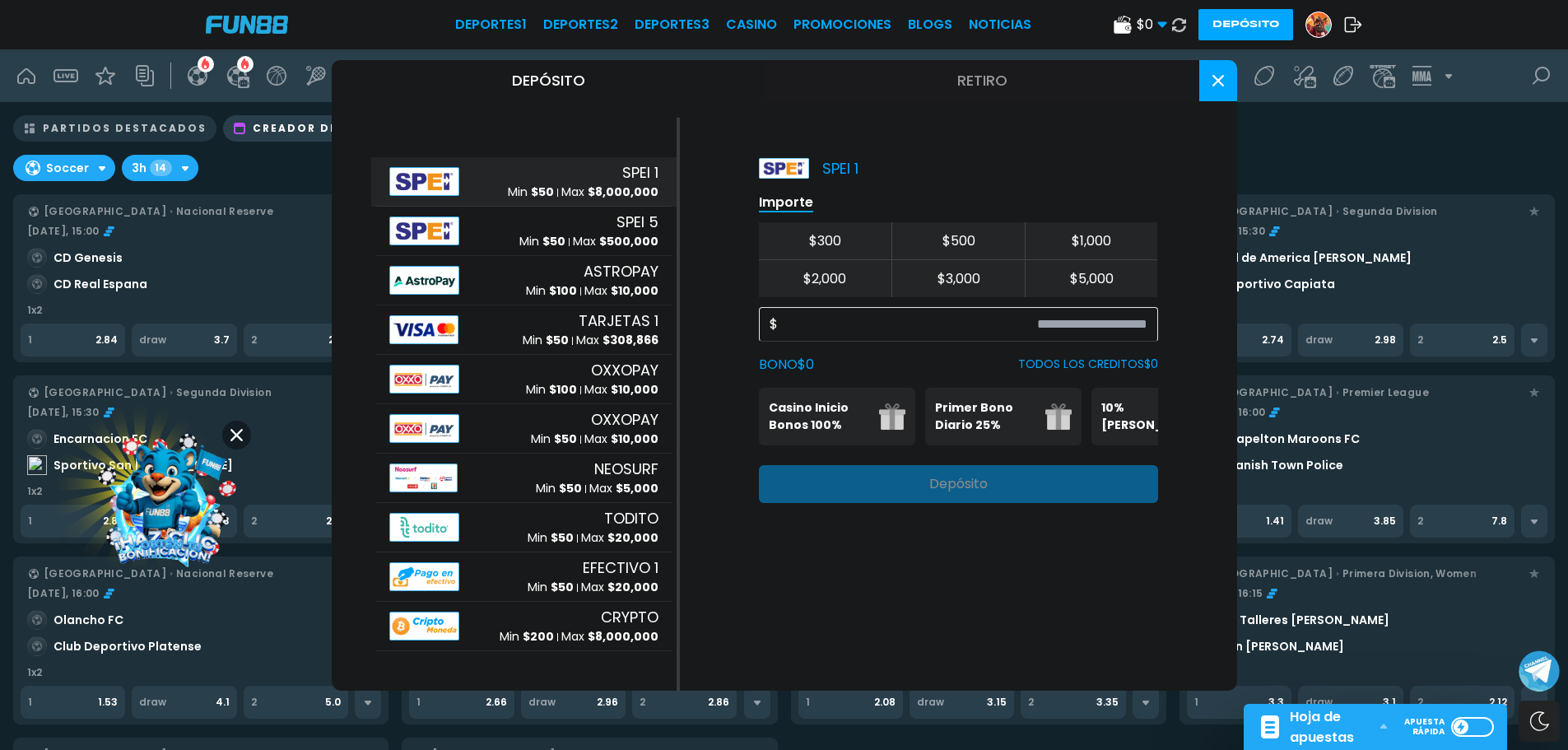
click at [1320, 25] on img at bounding box center [1319, 25] width 25 height 25
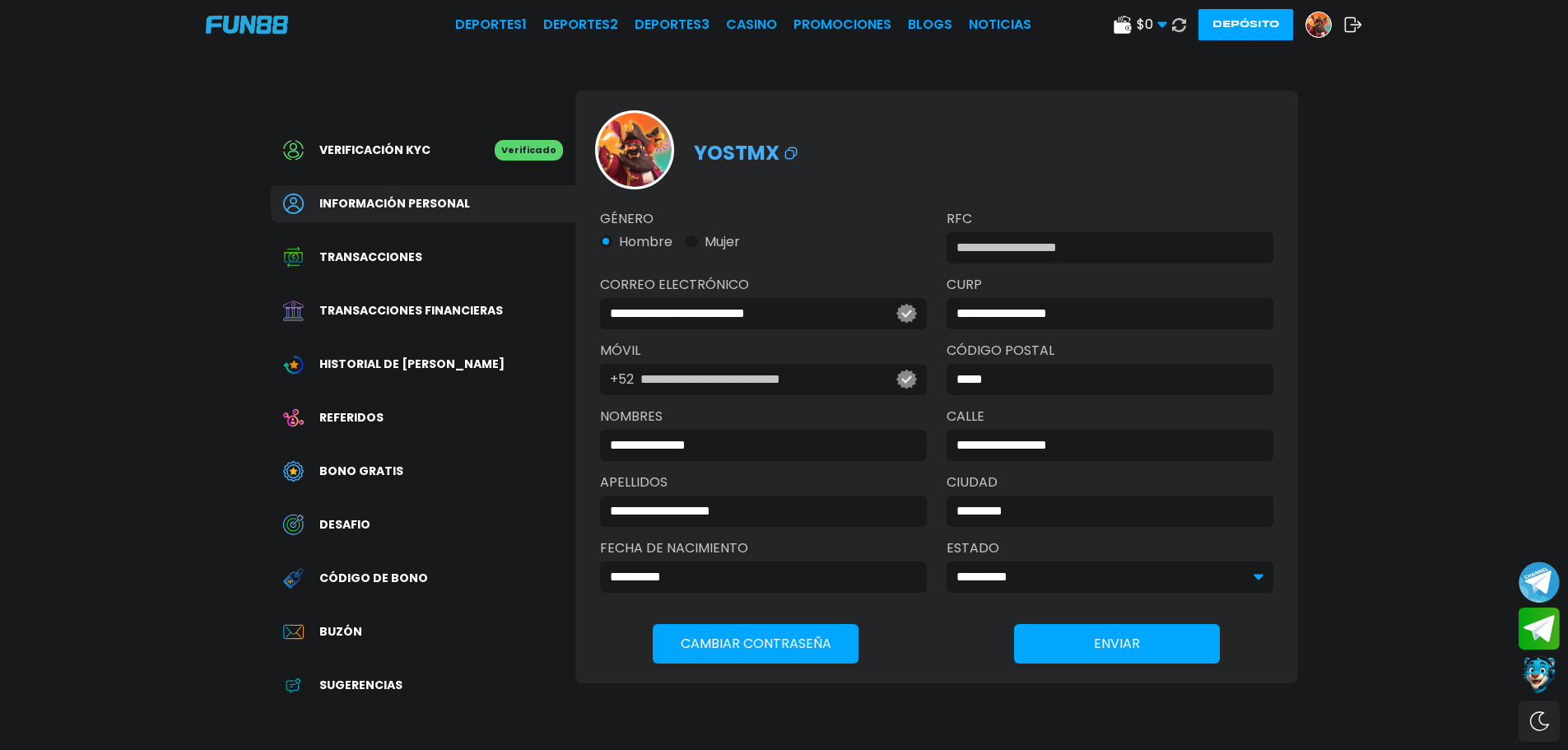
click at [415, 274] on div "Transacciones" at bounding box center [423, 257] width 305 height 37
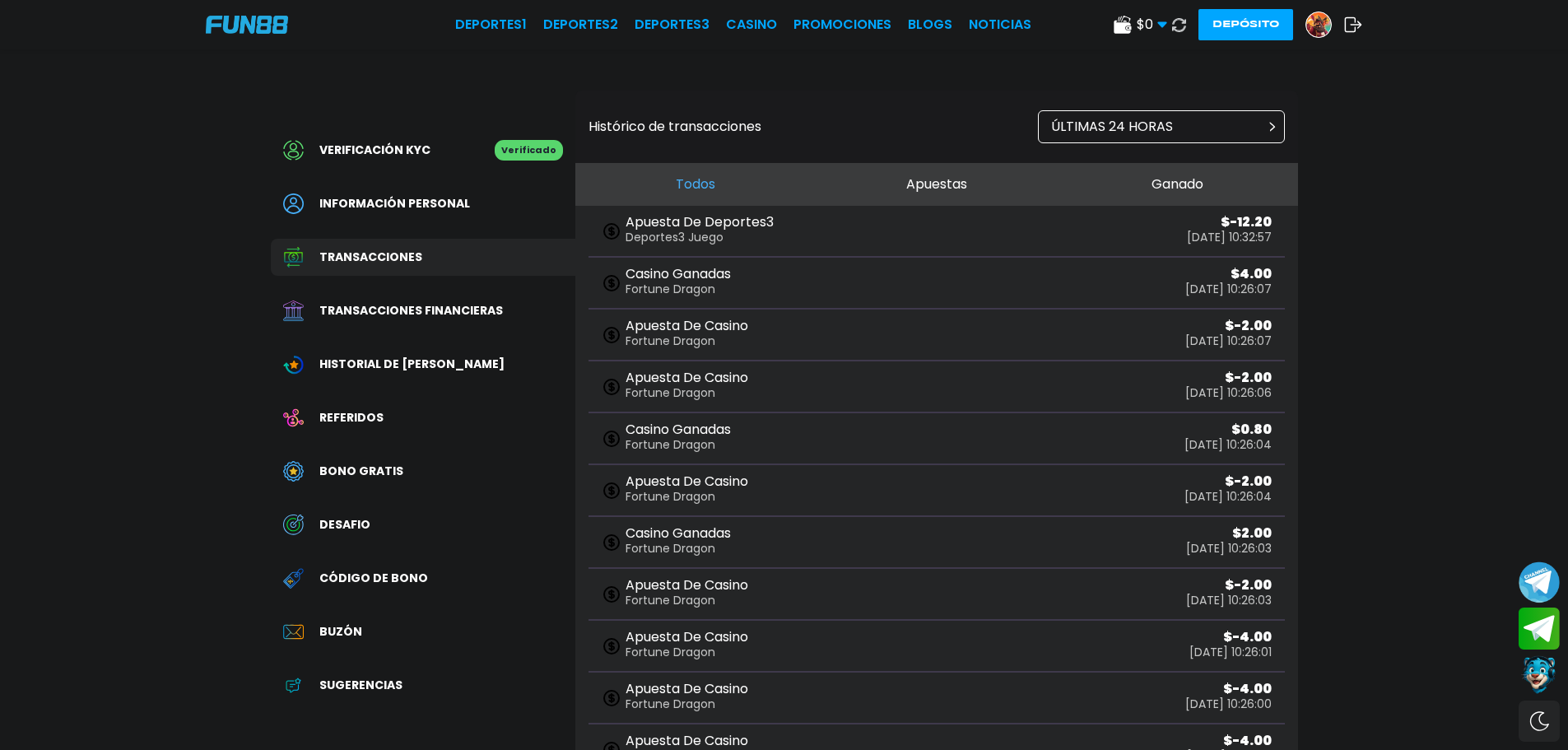
click at [698, 211] on div "Apuesta De Deportes3 Deportes3 Juego $ -12.20 [DATE] 10:32:57" at bounding box center [937, 232] width 696 height 51
click at [710, 225] on p "Apuesta De Deportes3" at bounding box center [700, 222] width 148 height 13
click at [434, 310] on span "Transacciones financieras" at bounding box center [411, 310] width 184 height 17
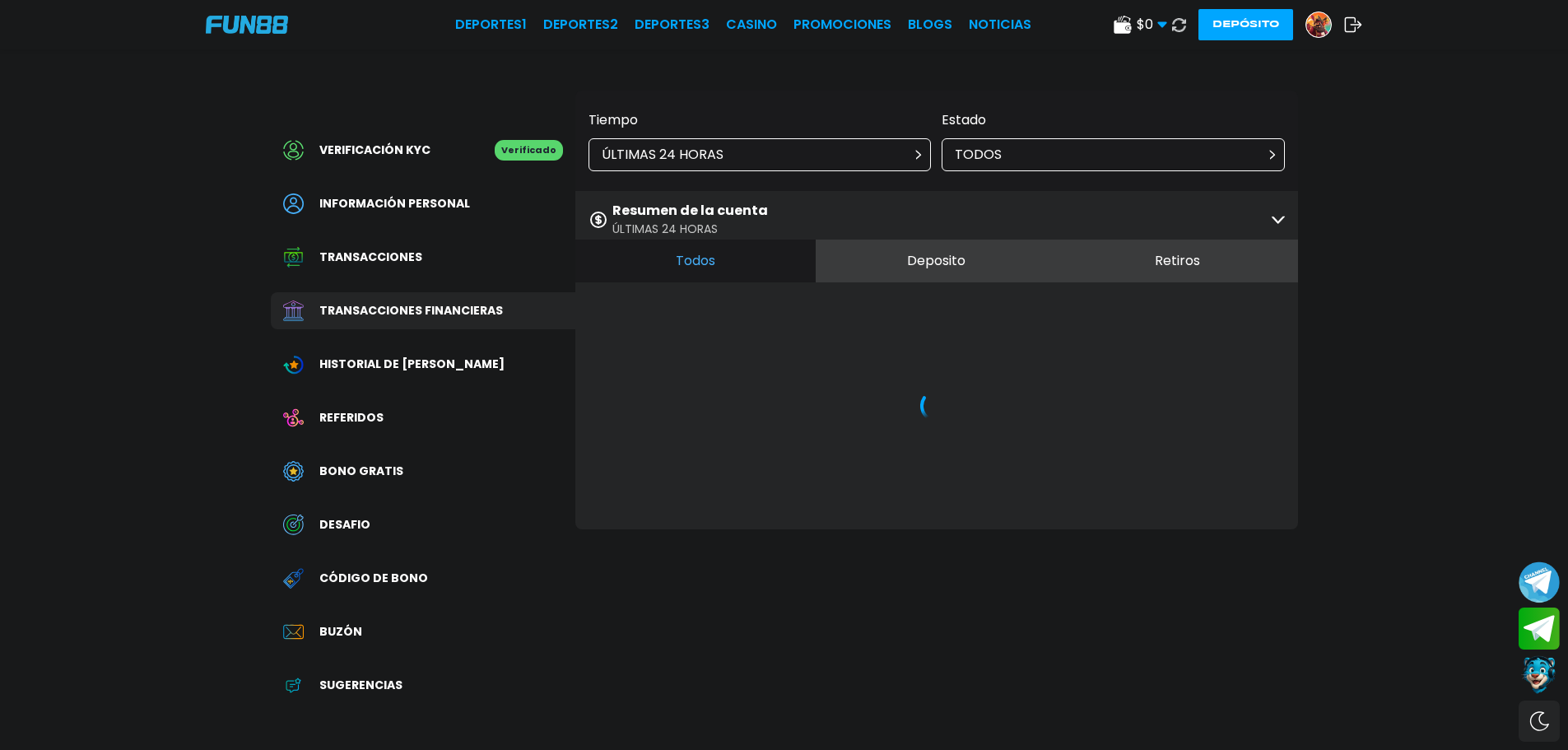
click at [439, 371] on span "Historial de [PERSON_NAME]" at bounding box center [412, 363] width 186 height 17
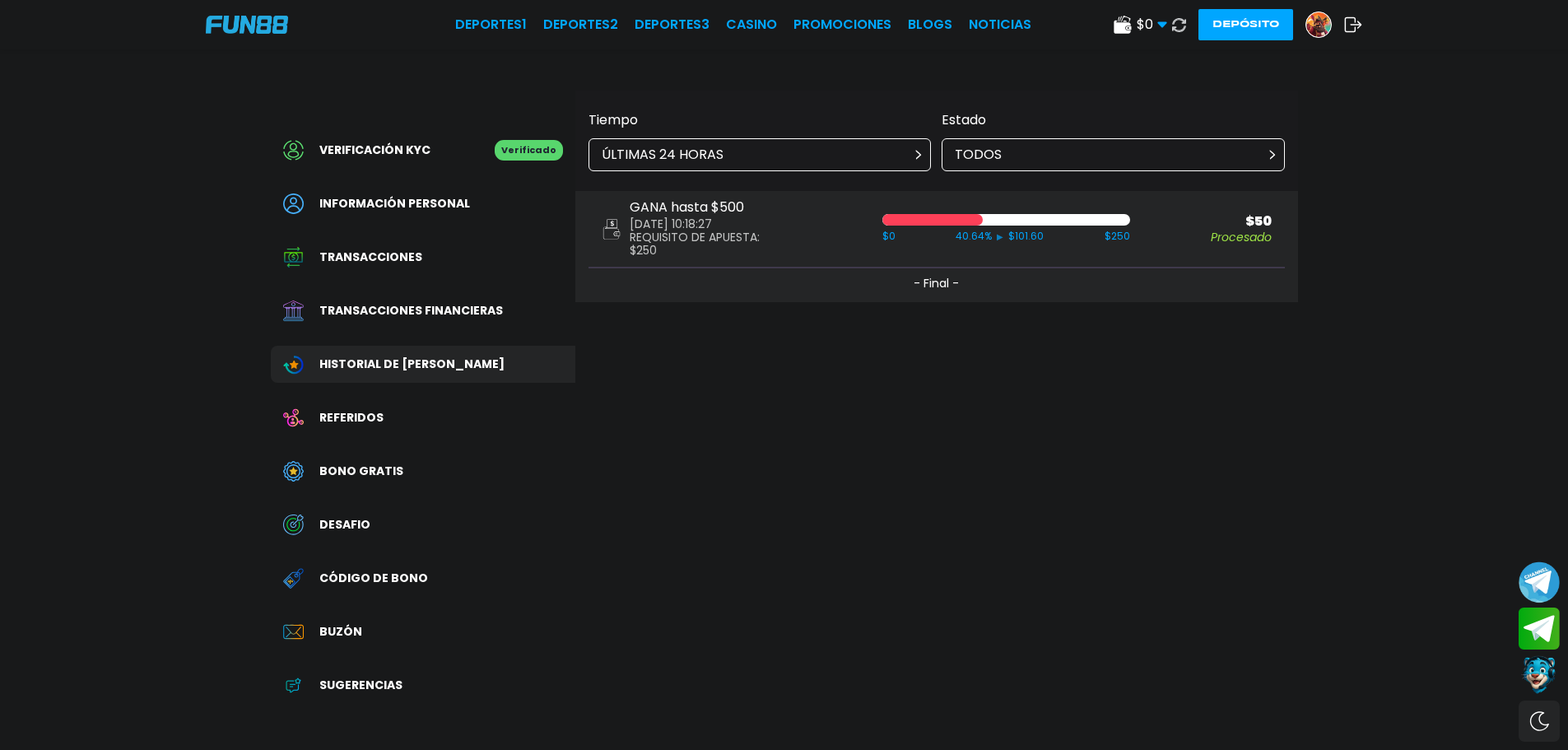
click at [352, 620] on div "Buzón" at bounding box center [423, 632] width 305 height 37
click at [336, 522] on span "DESAFIO" at bounding box center [344, 524] width 51 height 17
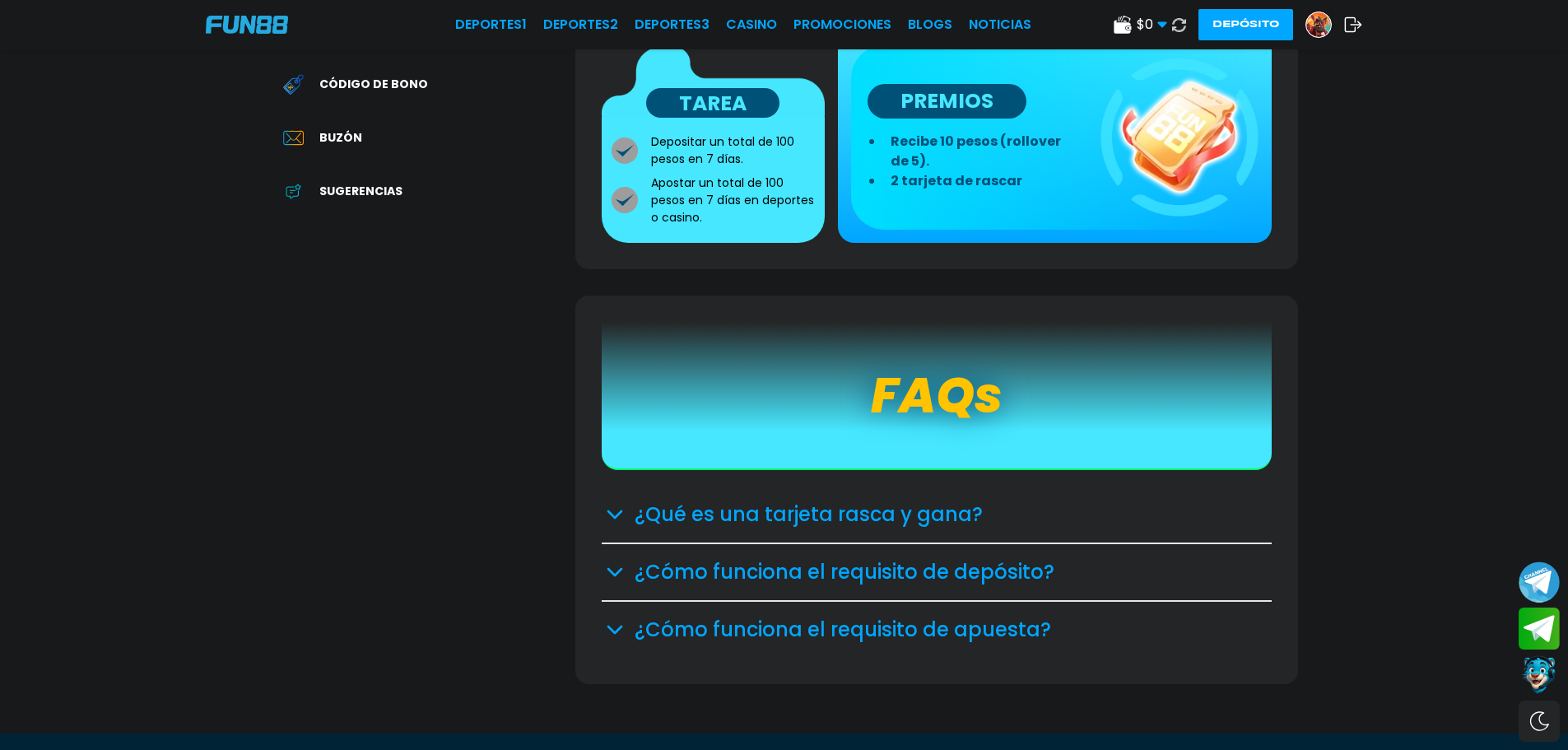
scroll to position [83, 0]
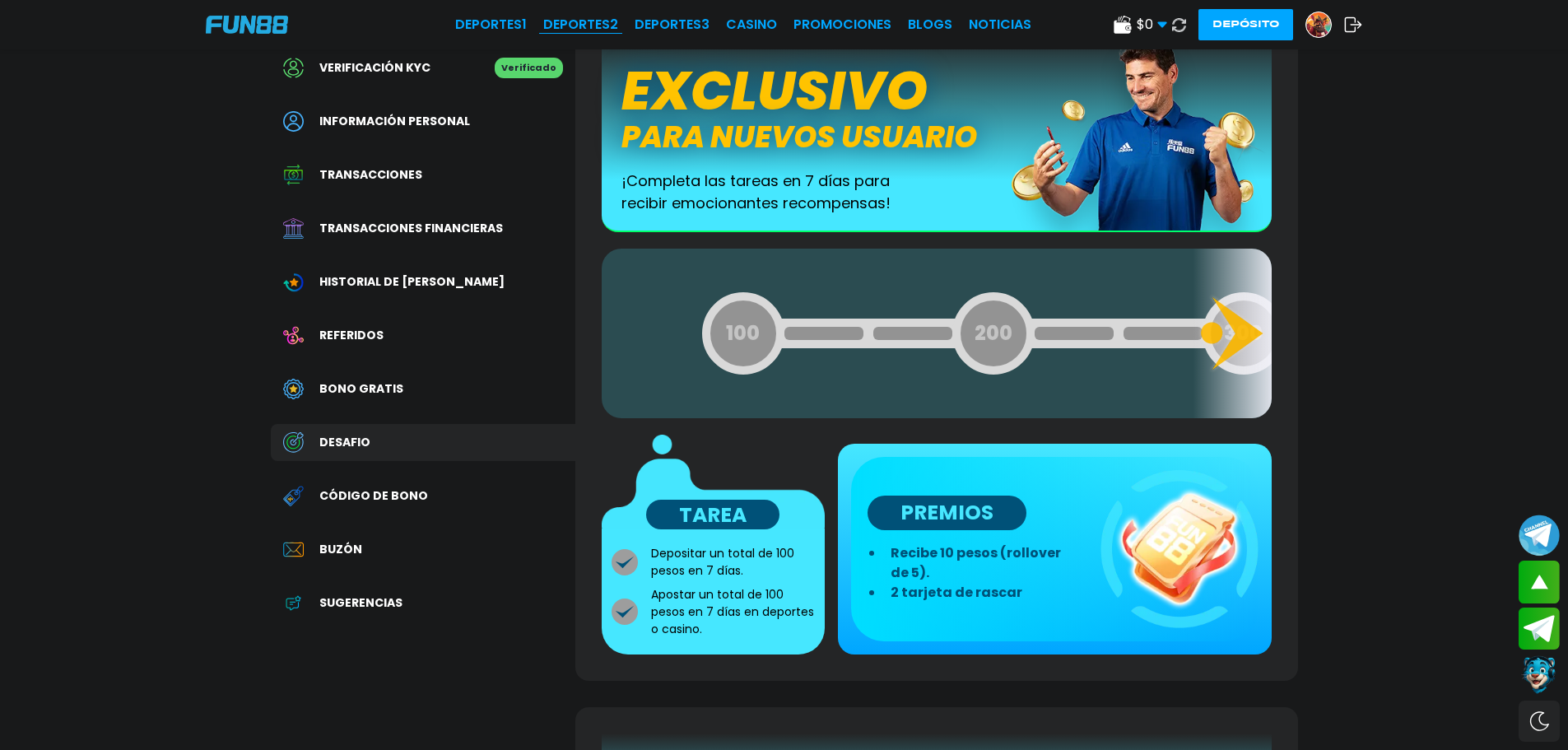
click at [611, 26] on link "Deportes 2" at bounding box center [581, 25] width 75 height 20
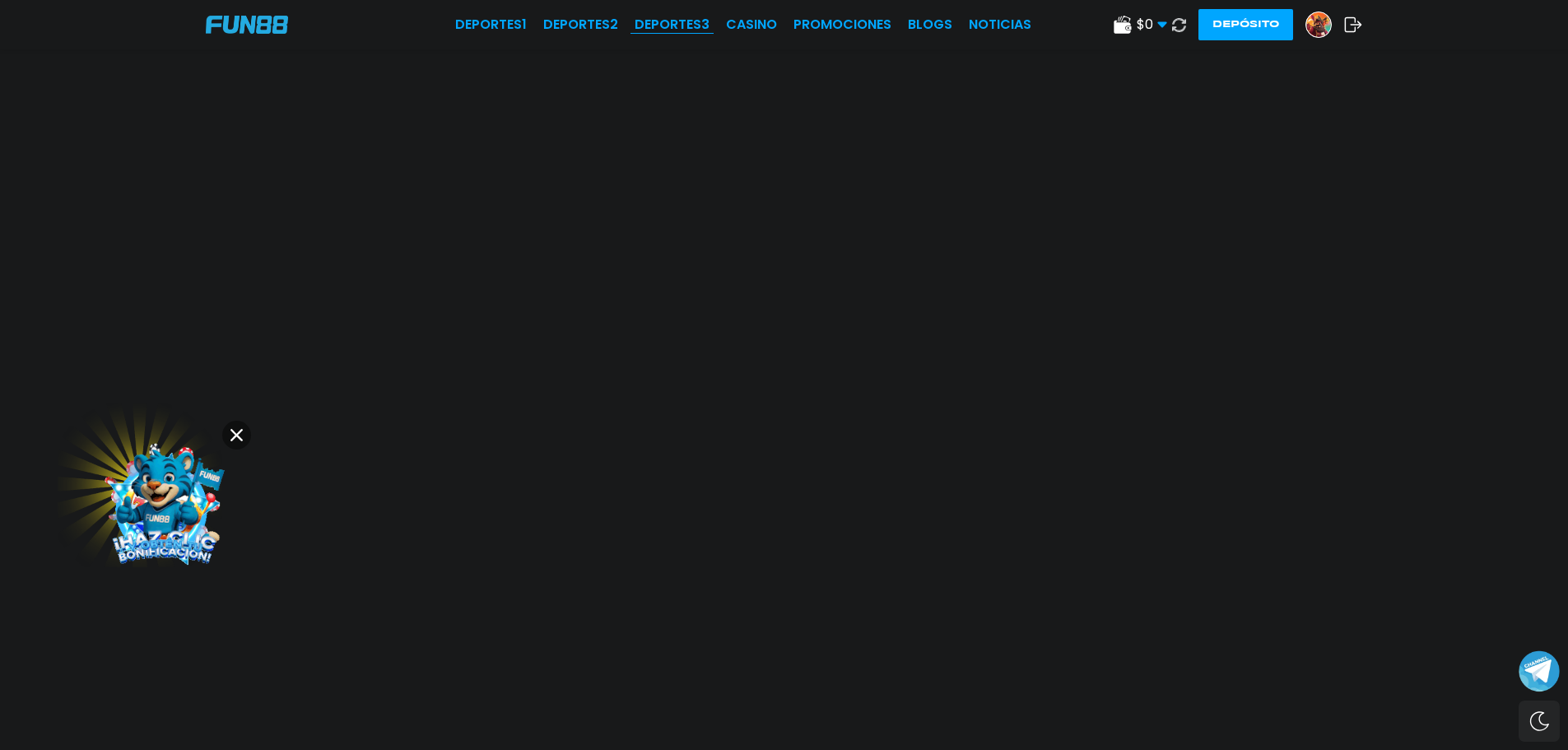
click at [688, 14] on div "Deportes 1 Deportes 2 Deportes 3 CASINO Promociones BLOGS NOTICIAS $ 0 Dinero R…" at bounding box center [784, 25] width 1568 height 50
click at [693, 28] on link "Deportes 3" at bounding box center [672, 25] width 75 height 20
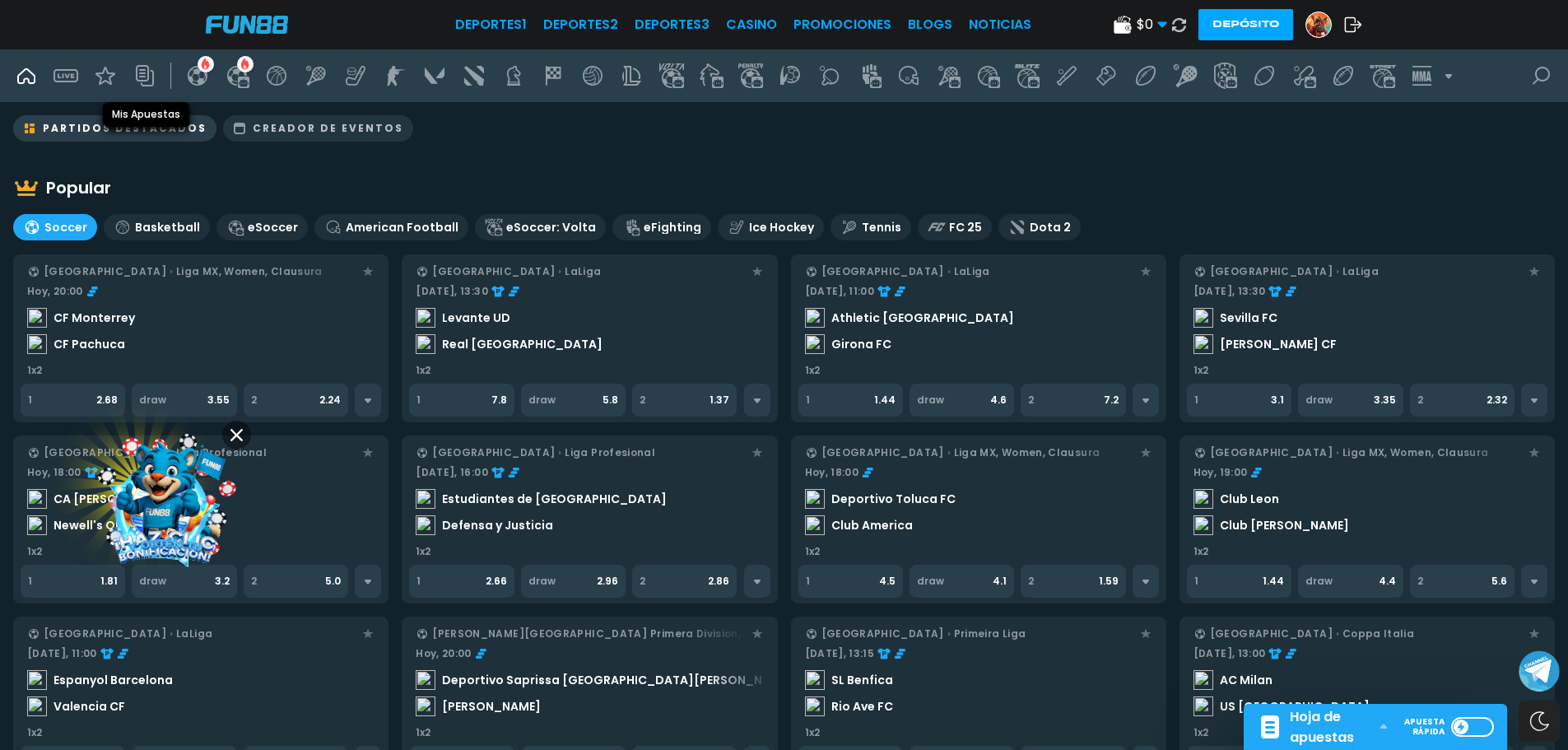
click at [155, 83] on icon at bounding box center [145, 75] width 27 height 27
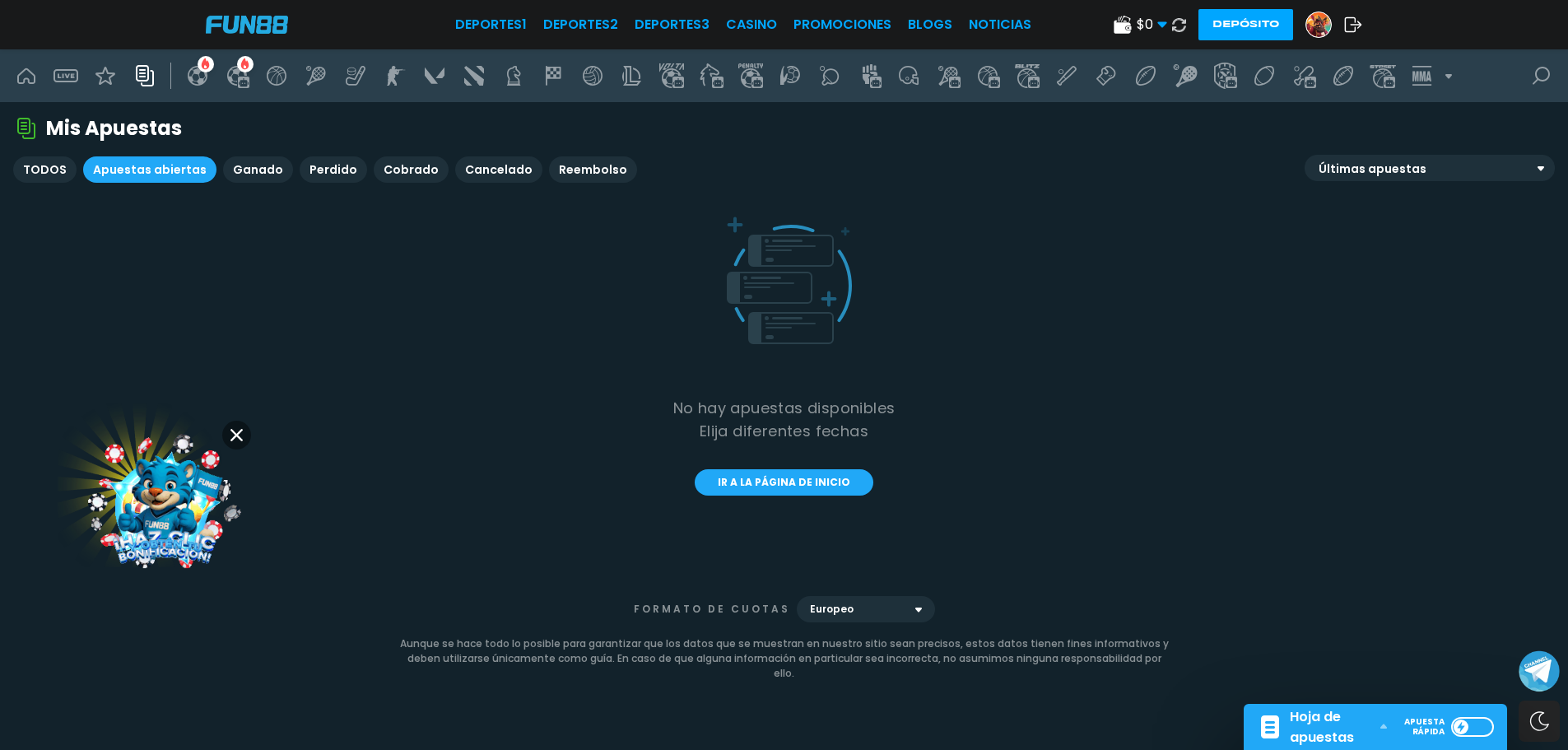
click at [43, 175] on div "TODOS" at bounding box center [44, 170] width 44 height 13
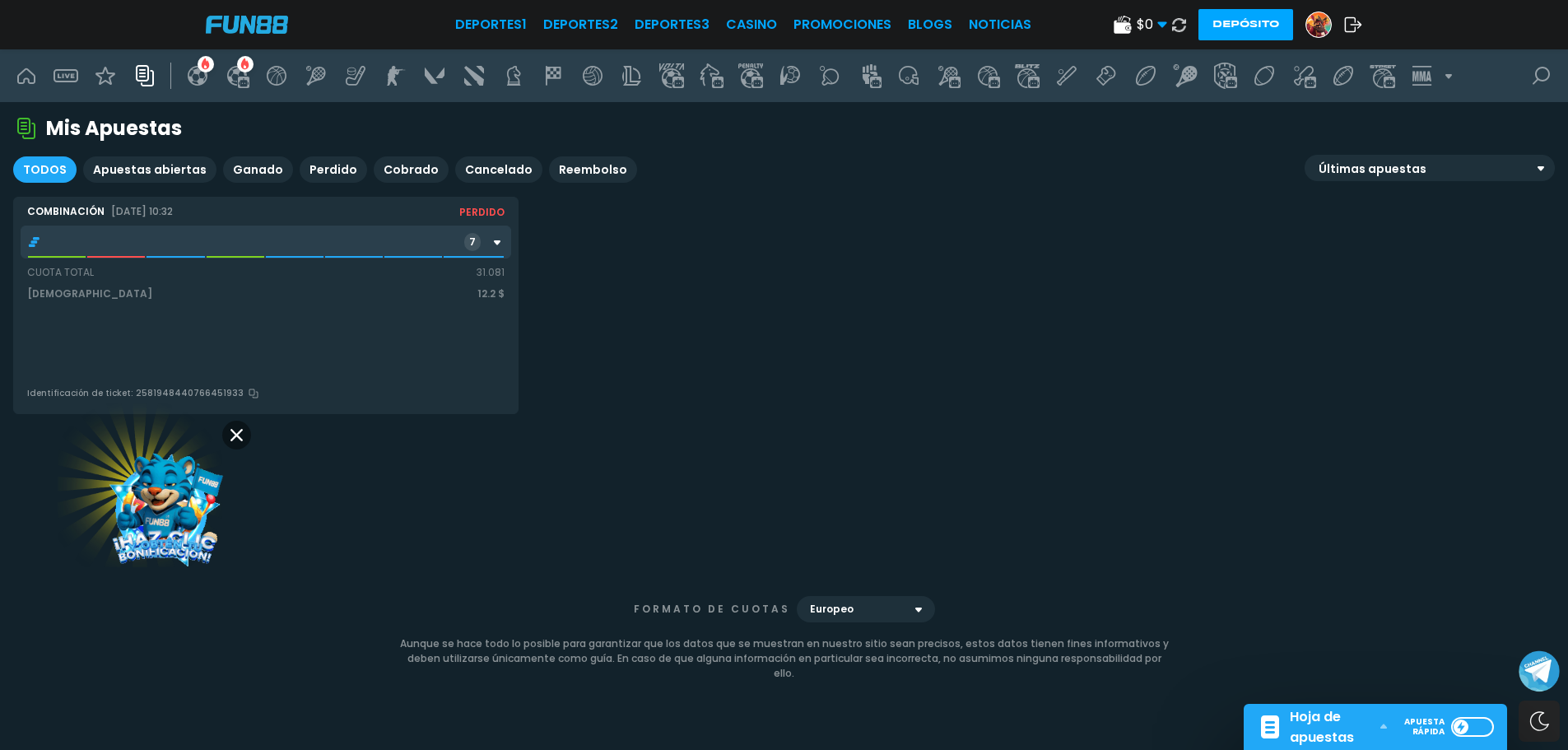
click at [257, 328] on div "combinación [DATE] 10:32 Perdido 7 Cuota Total 31.081 Apostado 12.2 $ Identific…" at bounding box center [265, 304] width 503 height 216
click at [491, 237] on icon at bounding box center [497, 241] width 13 height 13
